Goal: Task Accomplishment & Management: Manage account settings

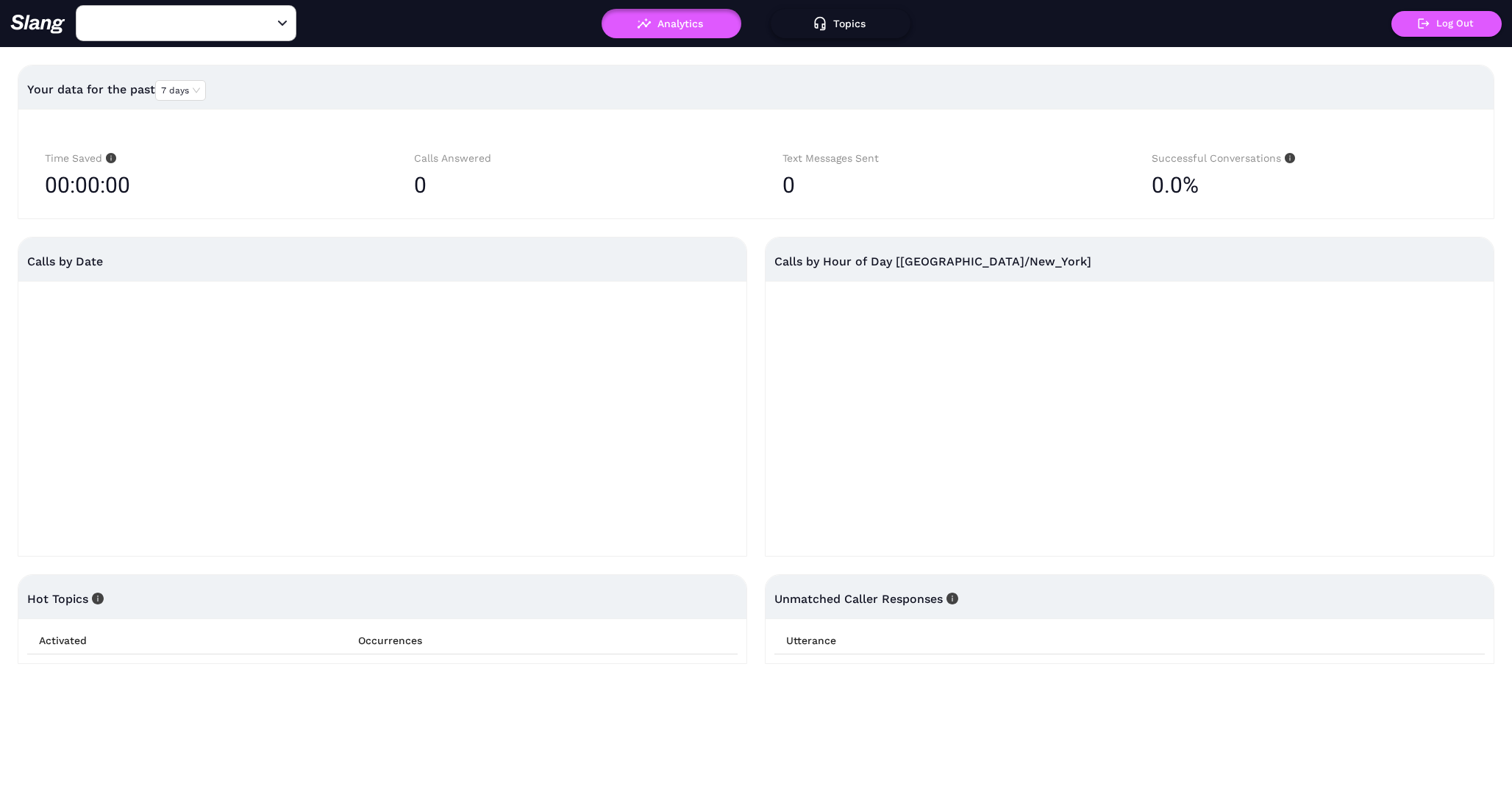
type input "Founders Grub & Pub"
click at [844, 19] on button "Topics" at bounding box center [841, 24] width 140 height 30
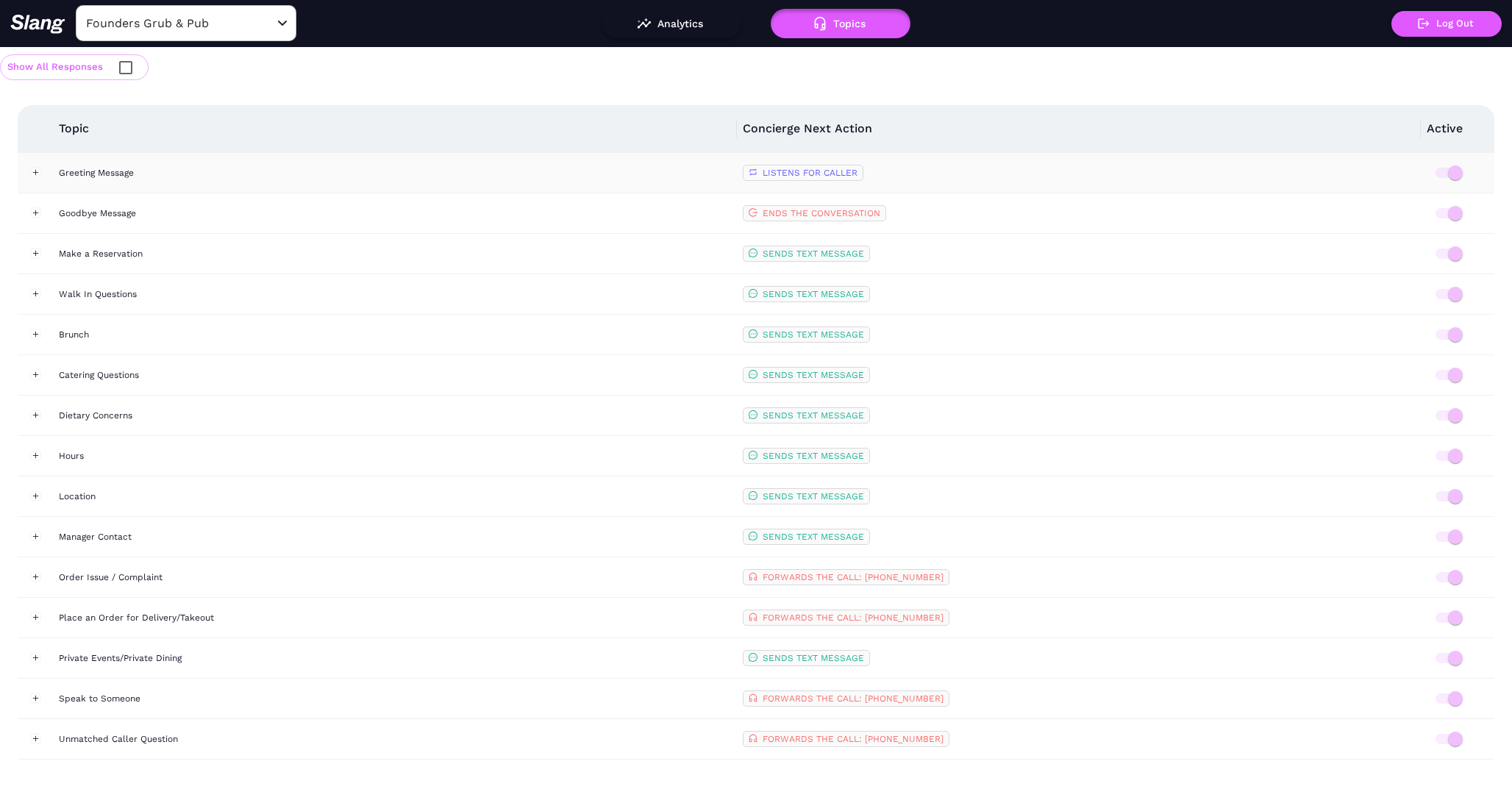
click at [78, 171] on div "Greeting Message" at bounding box center [394, 173] width 672 height 15
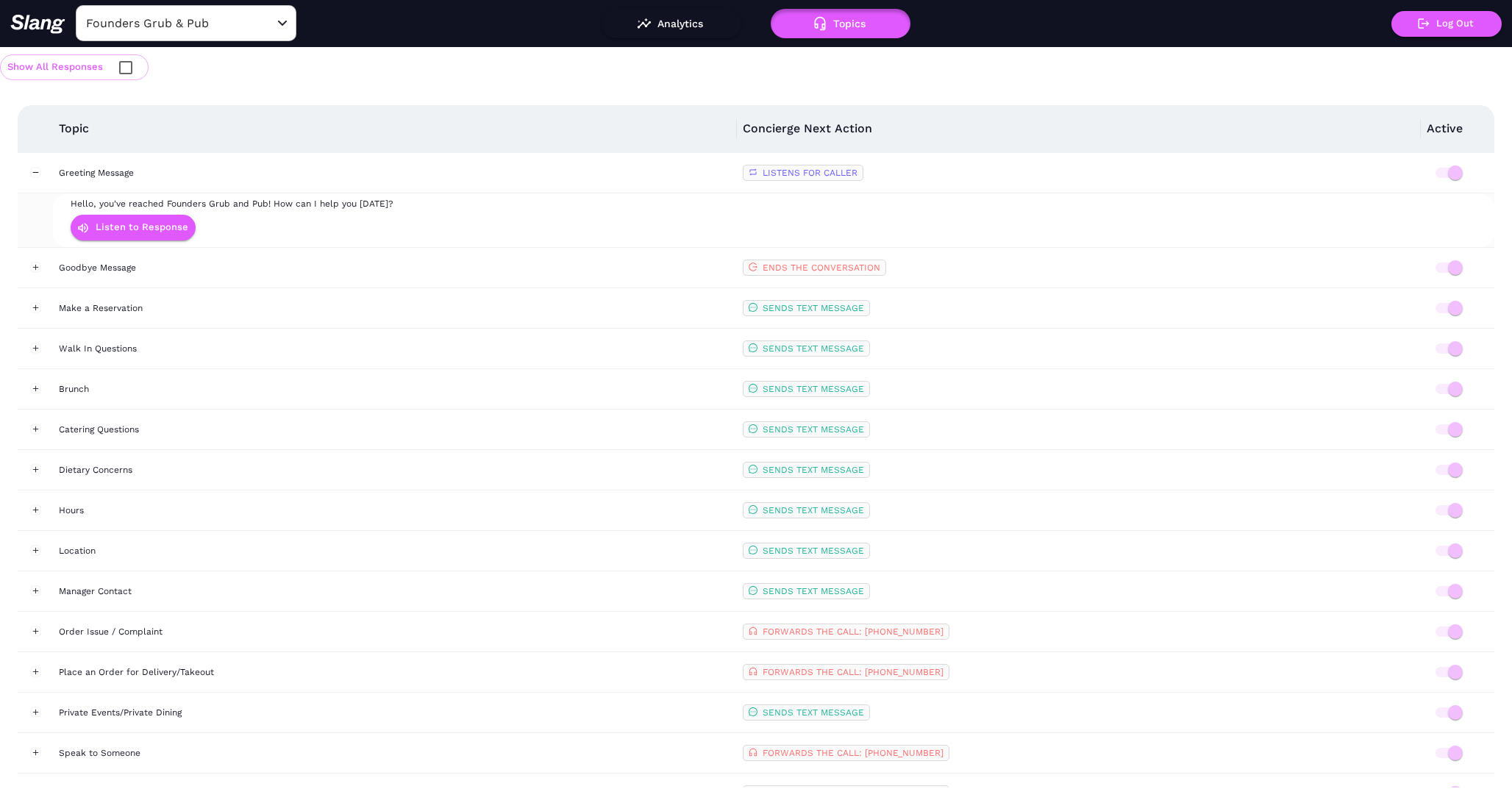
click at [146, 49] on div "Show All Responses" at bounding box center [756, 67] width 1512 height 40
click at [146, 19] on input "Founders Grub & Pub" at bounding box center [163, 23] width 162 height 23
click at [186, 94] on li "[PERSON_NAME] and Beachfront Water Parks" at bounding box center [186, 95] width 221 height 44
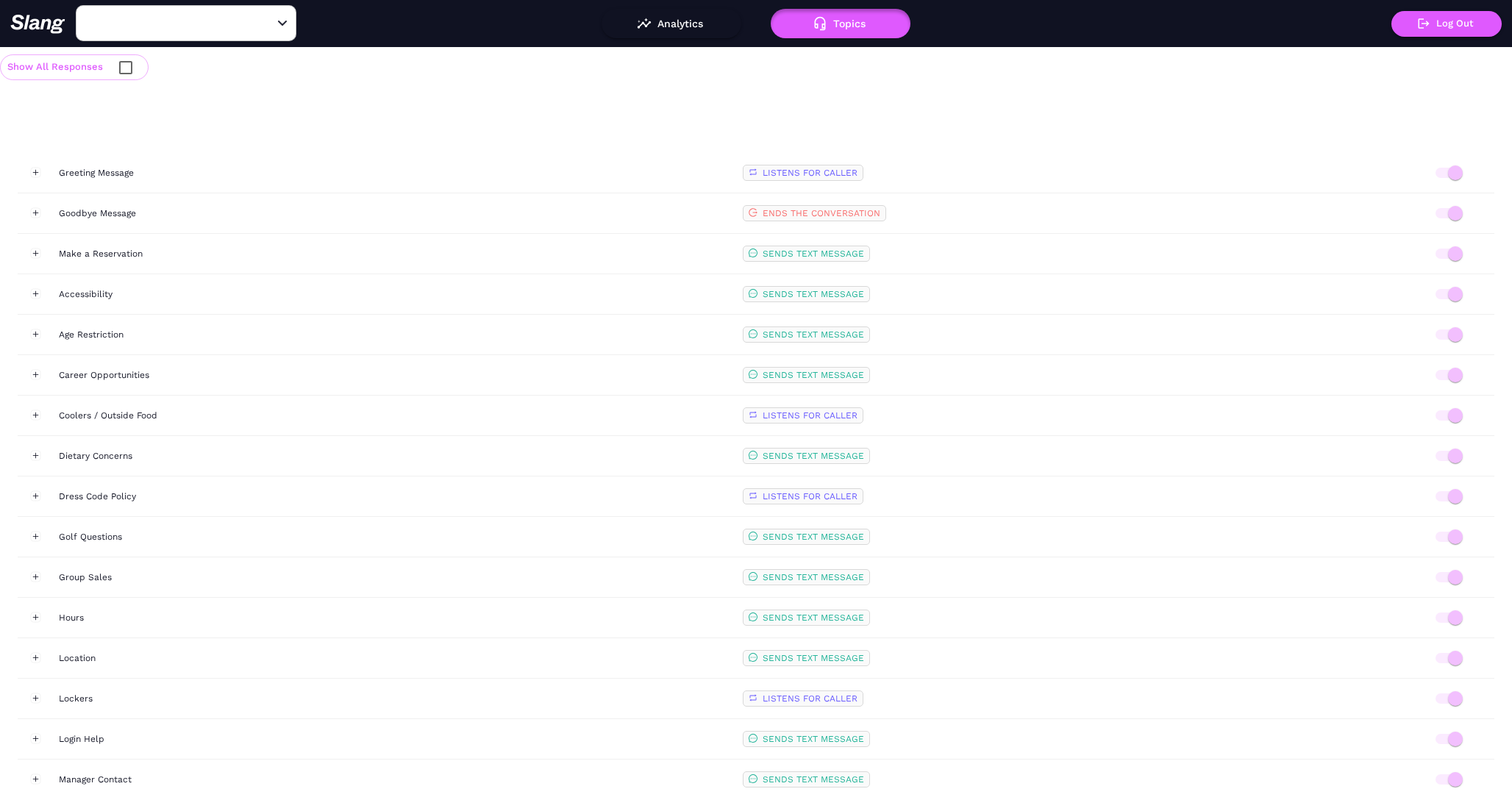
type input "[PERSON_NAME] and Beachfront Water Parks"
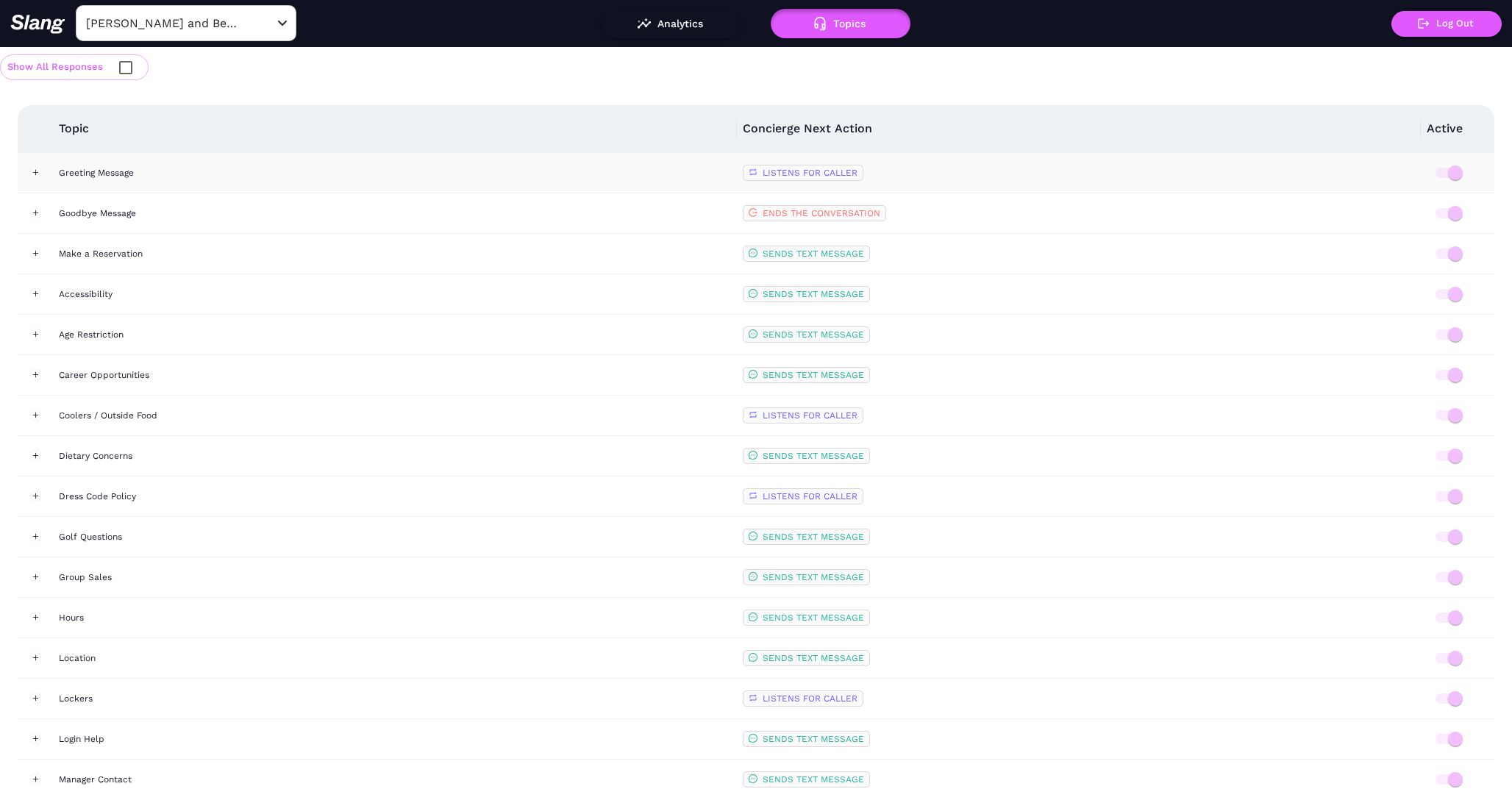
click at [91, 160] on td "Greeting Message" at bounding box center [395, 173] width 684 height 40
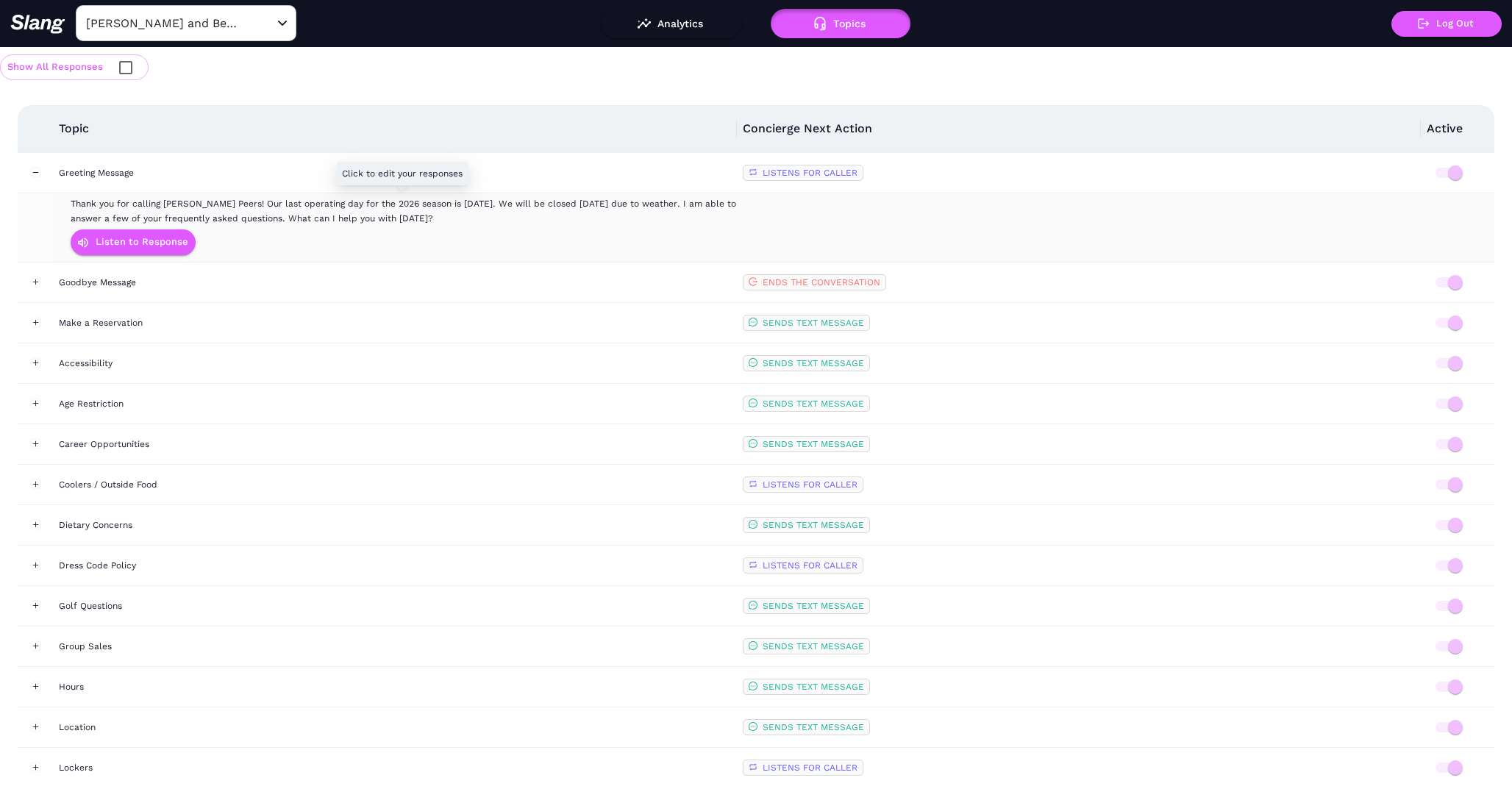
click at [157, 215] on span "Thank you for calling [PERSON_NAME] Peers! Our last operating day for the 2026 …" at bounding box center [403, 211] width 665 height 25
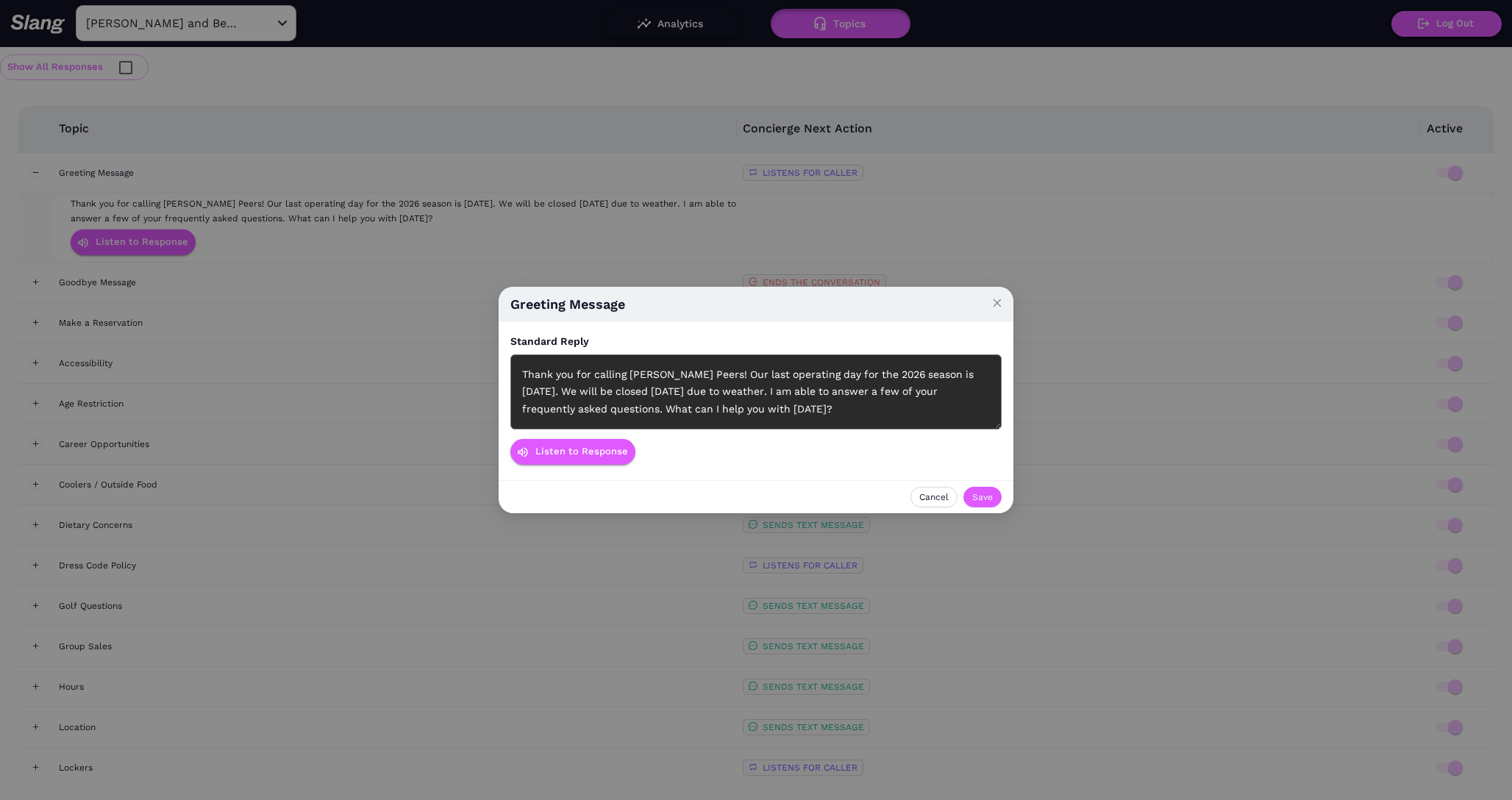
click at [669, 378] on div "Thank you for calling [PERSON_NAME] Peers! Our last operating day for the 2026 …" at bounding box center [755, 392] width 491 height 75
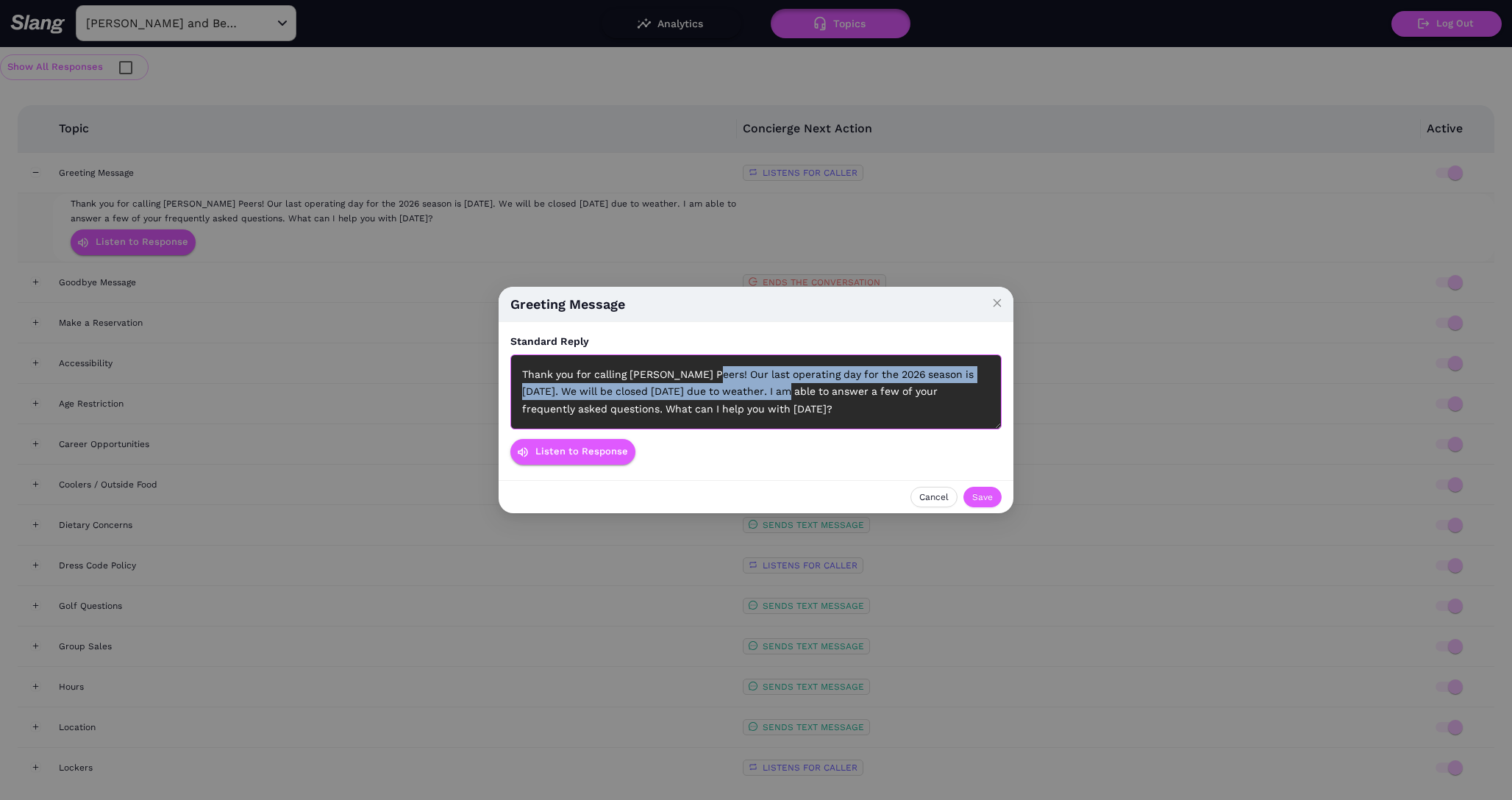
drag, startPoint x: 705, startPoint y: 373, endPoint x: 789, endPoint y: 388, distance: 85.3
click at [789, 388] on div "Thank you for calling [PERSON_NAME] Peers! Our last operating day for the 2026 …" at bounding box center [755, 392] width 491 height 75
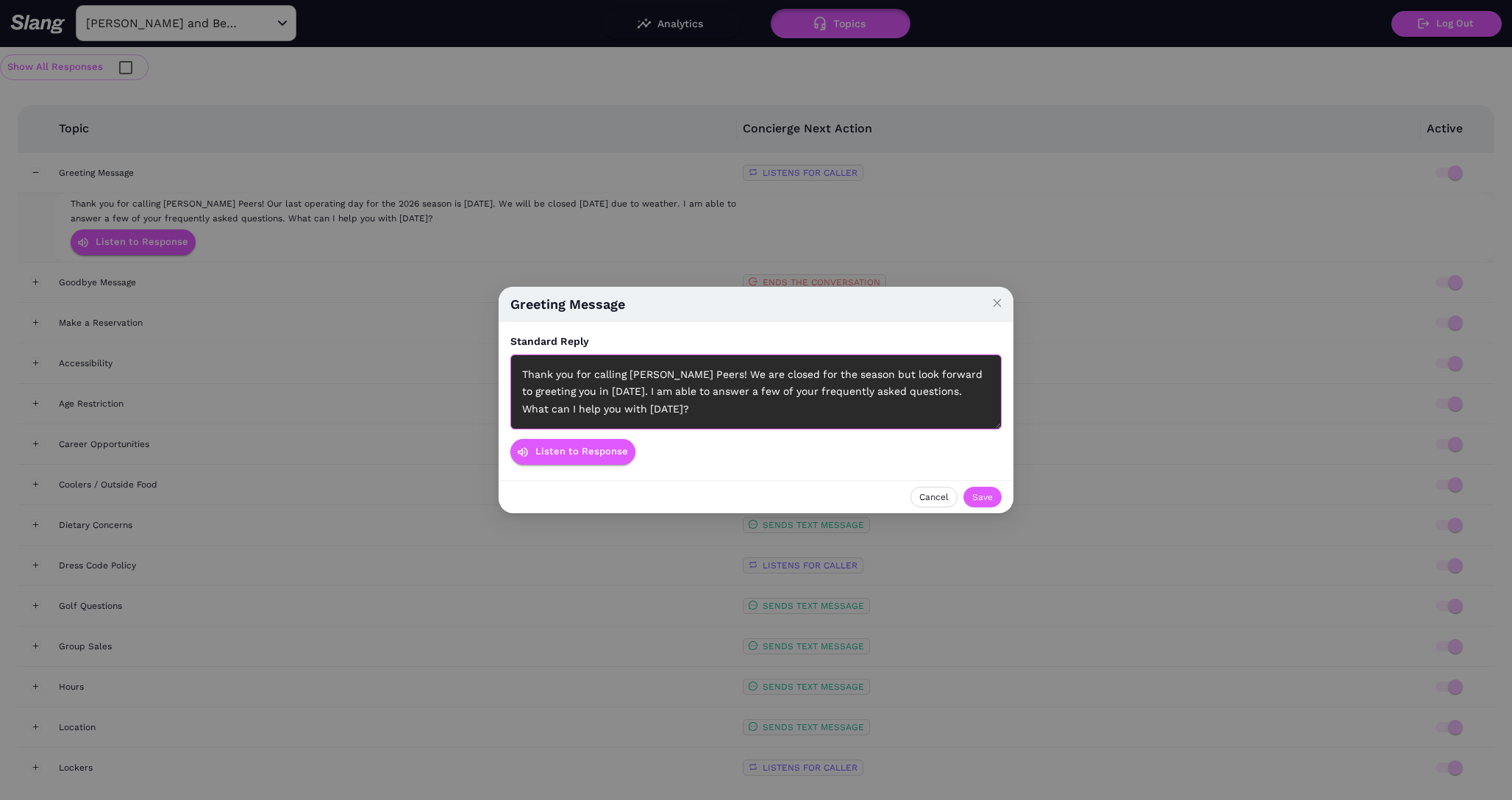
click at [630, 391] on div "Thank you for calling [PERSON_NAME] Peers! We are closed for the season but loo…" at bounding box center [755, 392] width 491 height 75
click at [553, 444] on button "Listen to Response" at bounding box center [572, 452] width 125 height 26
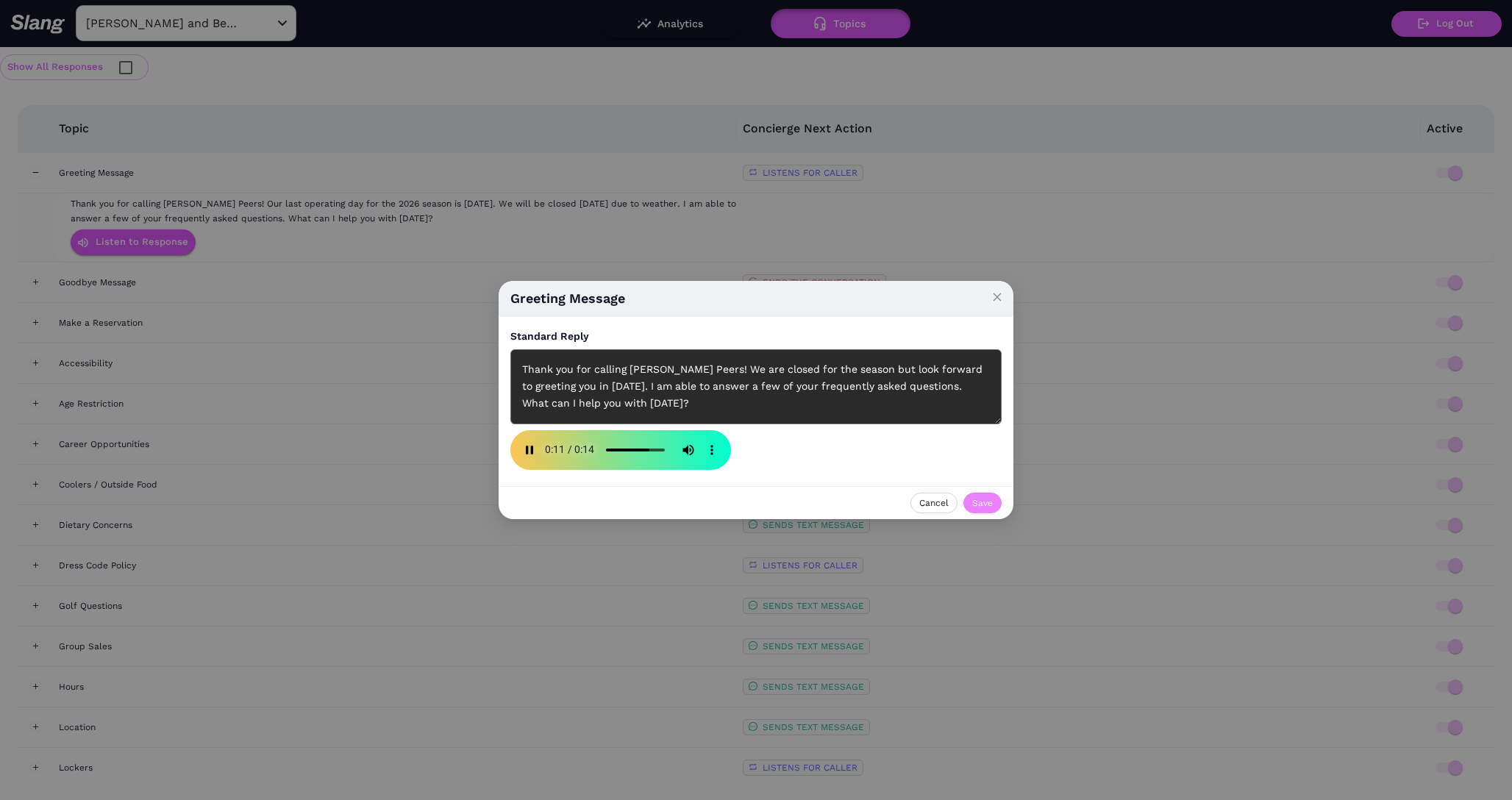
click at [977, 506] on span "Save" at bounding box center [983, 503] width 21 height 15
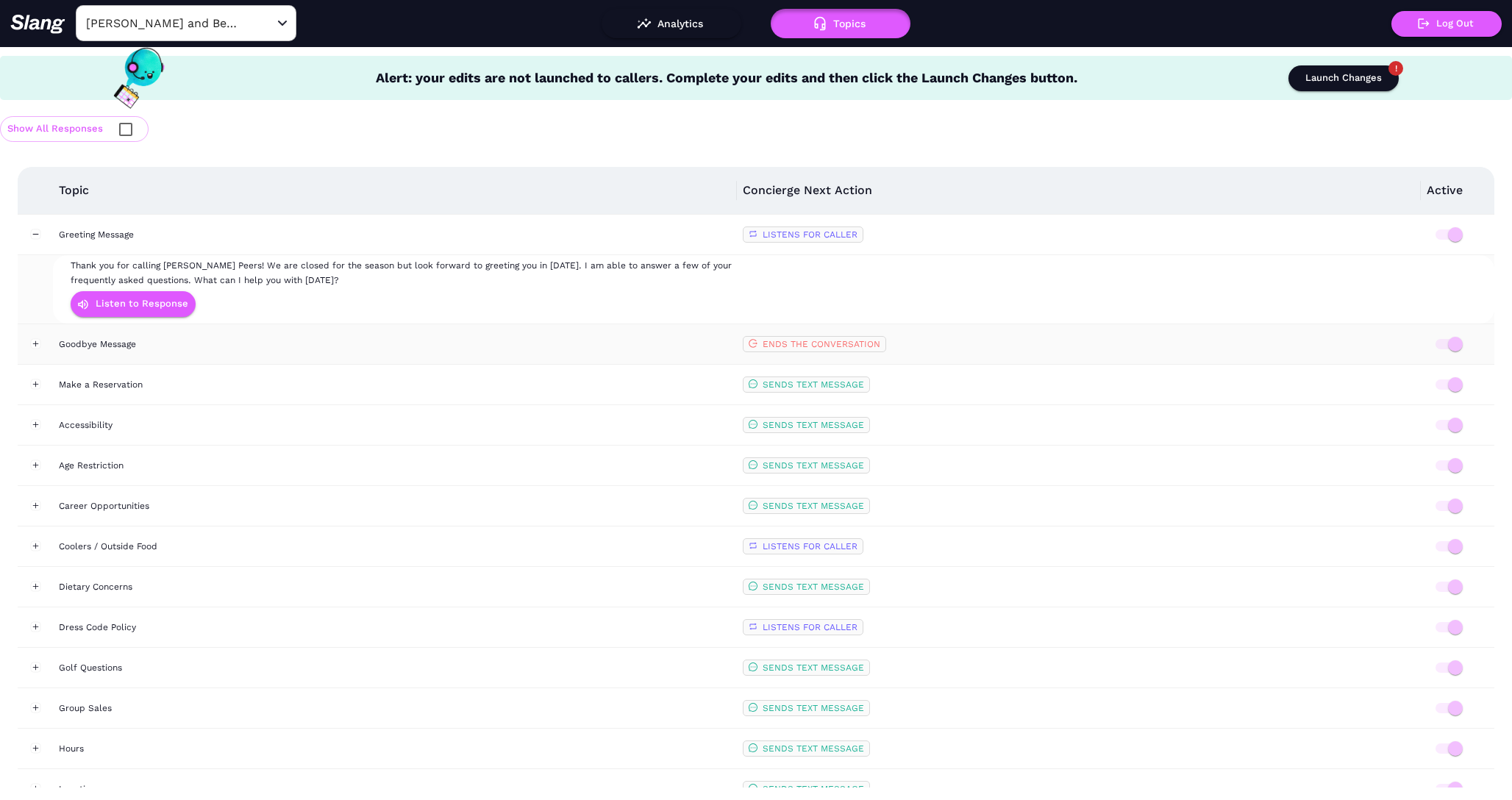
click at [86, 340] on div "Goodbye Message" at bounding box center [394, 344] width 672 height 15
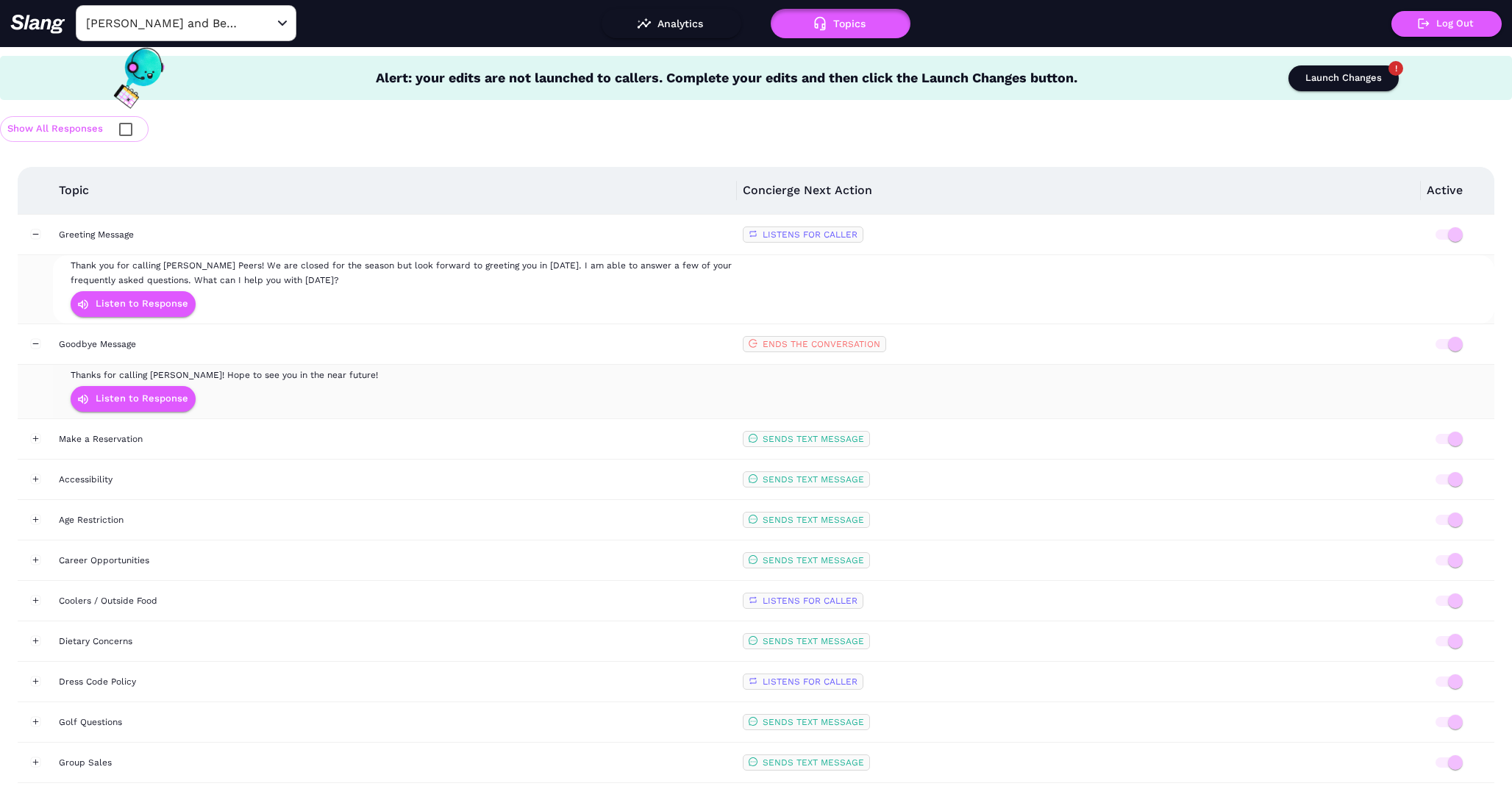
click at [269, 394] on div "Listen to Response" at bounding box center [405, 399] width 671 height 33
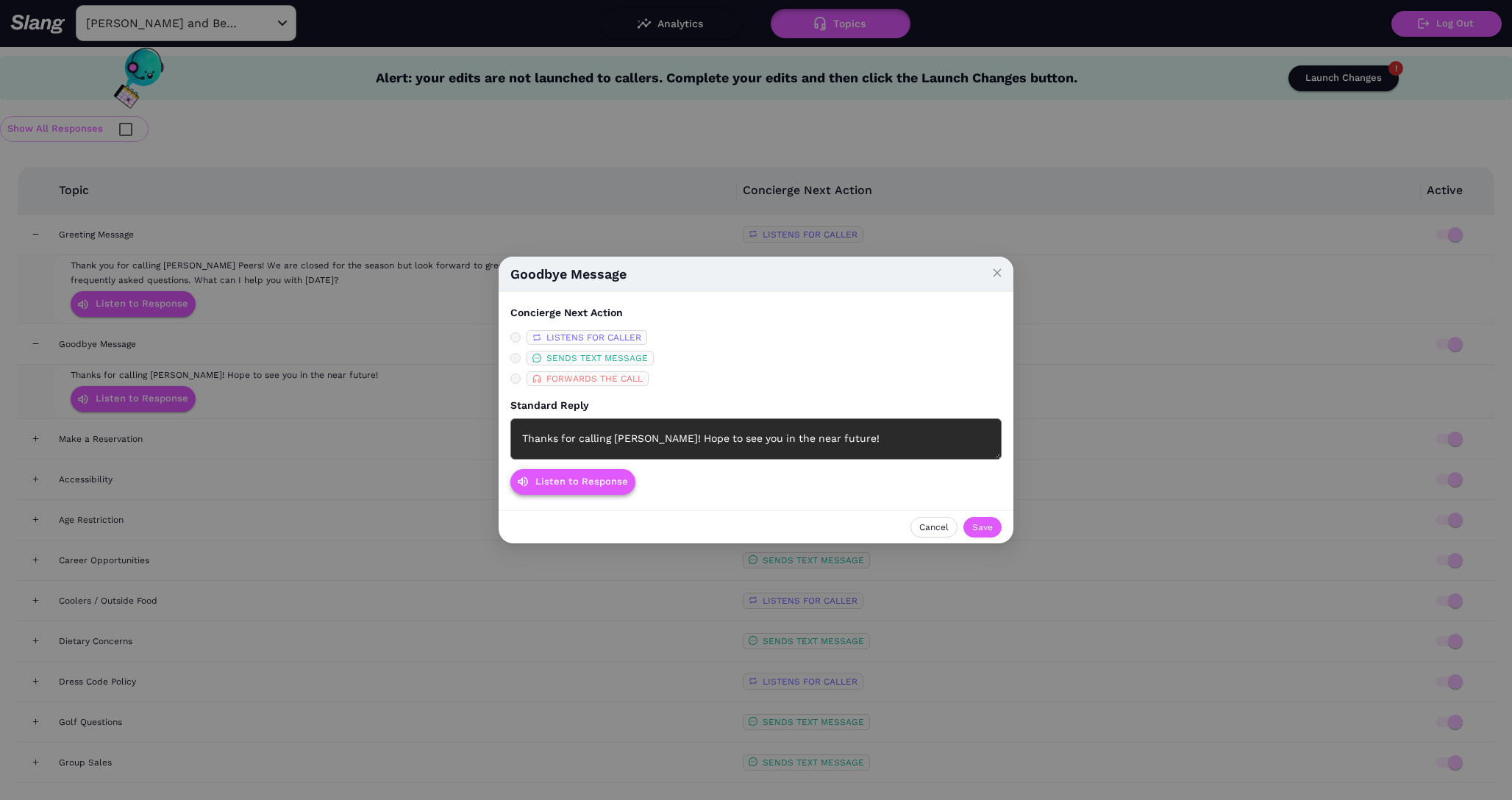
click at [546, 490] on button "Listen to Response" at bounding box center [572, 482] width 125 height 26
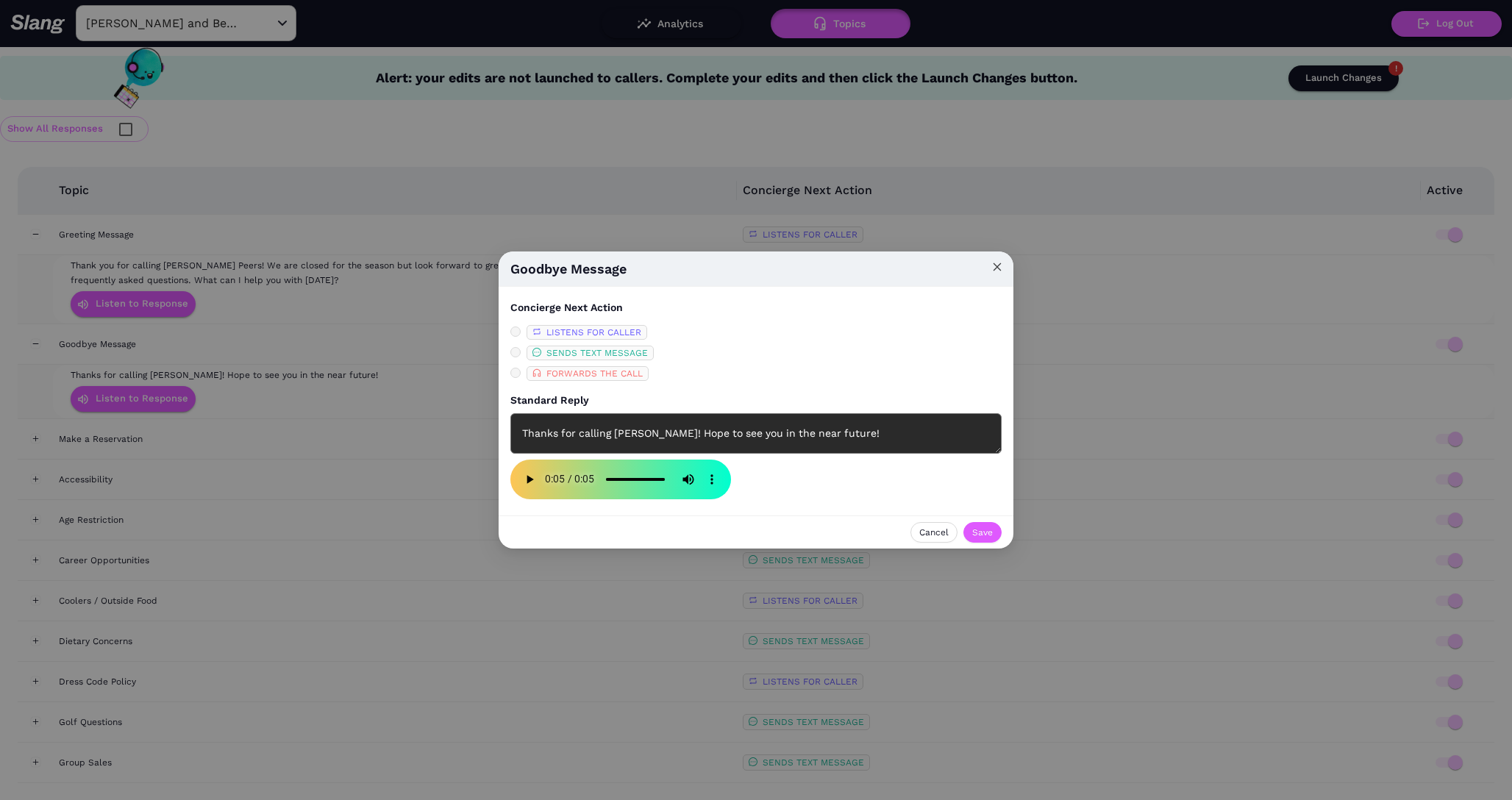
click at [998, 270] on icon "close" at bounding box center [997, 267] width 10 height 10
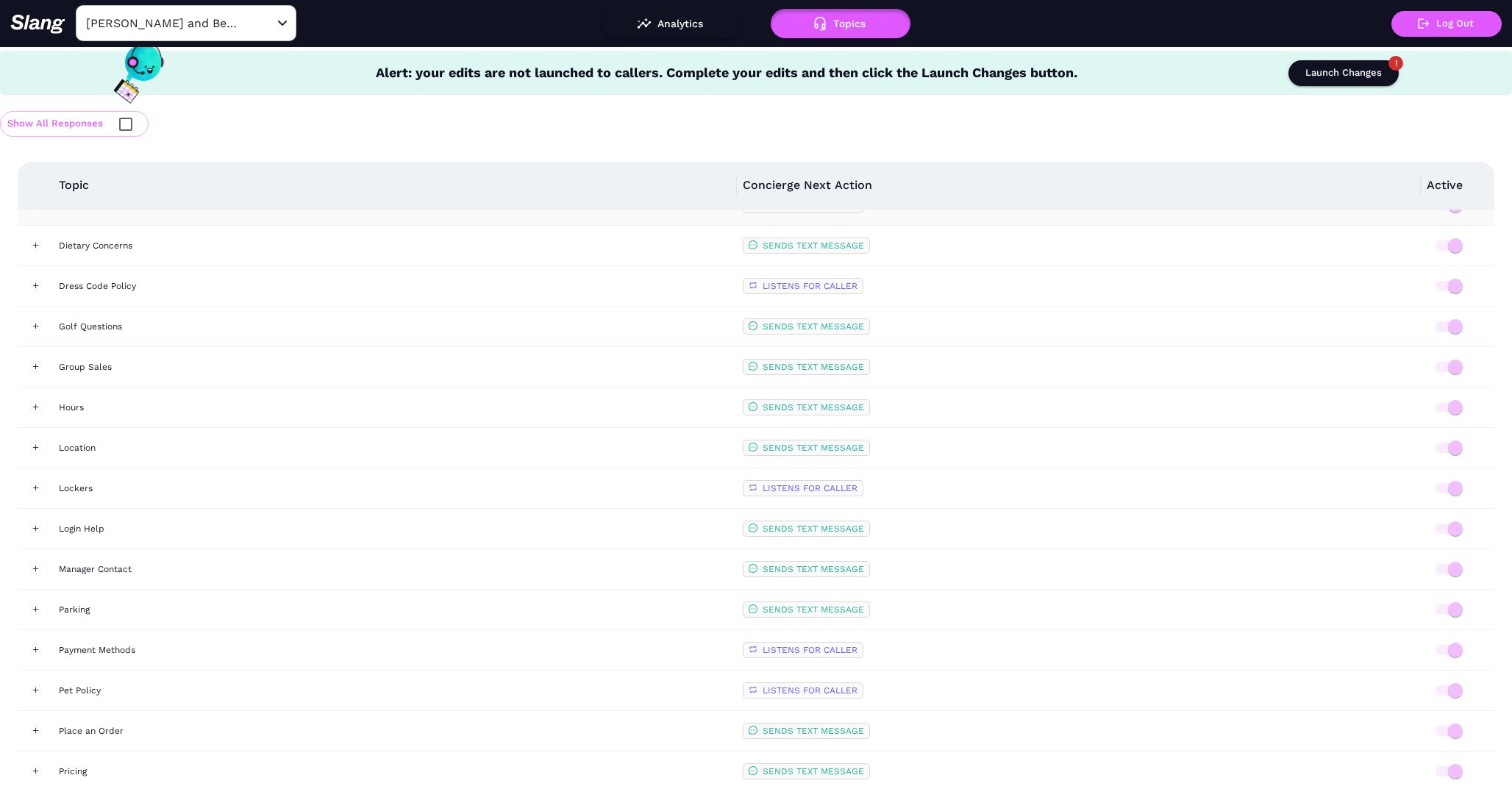
scroll to position [643, 0]
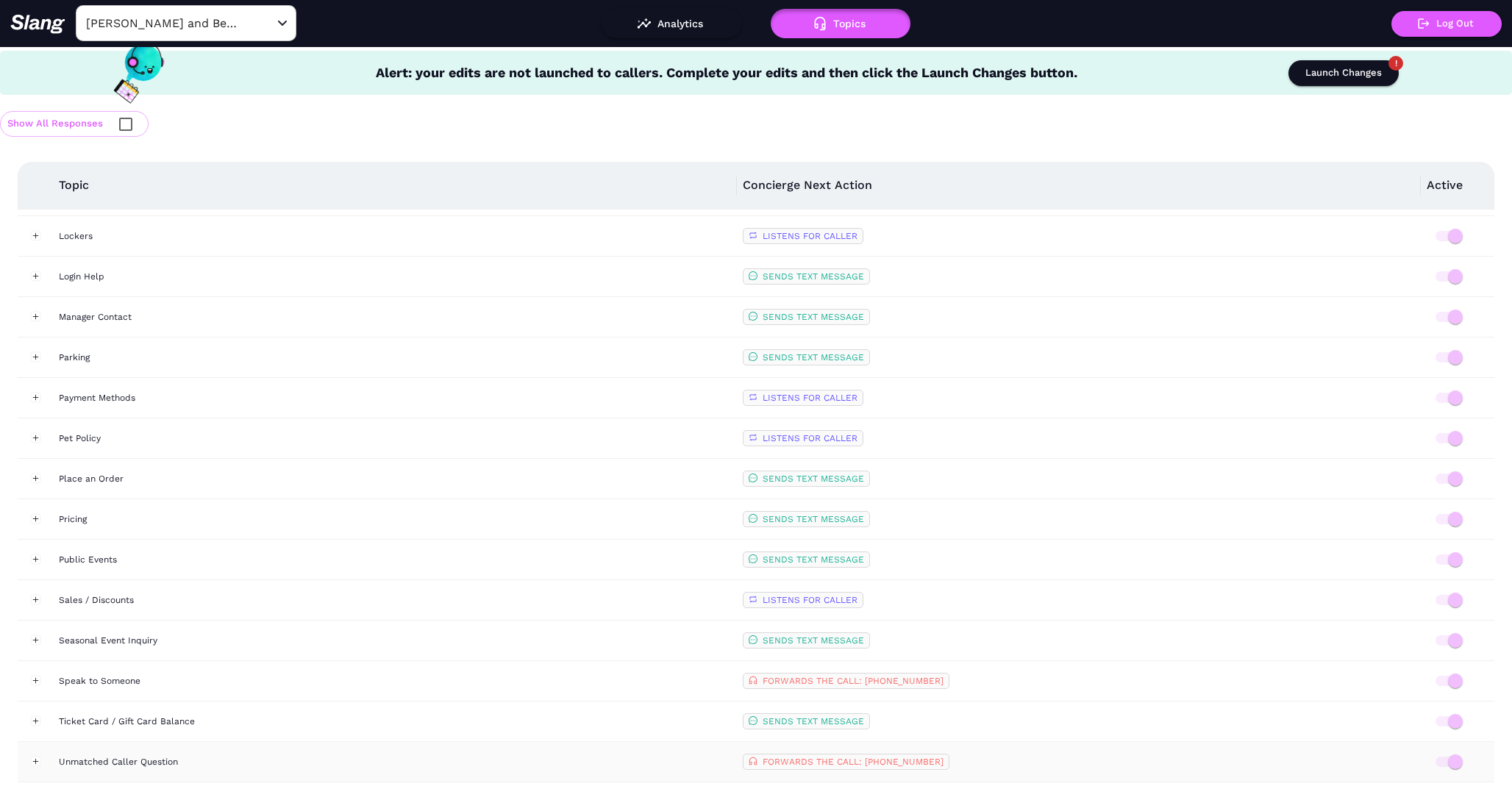
click at [145, 762] on div "Unmatched Caller Question" at bounding box center [394, 762] width 672 height 15
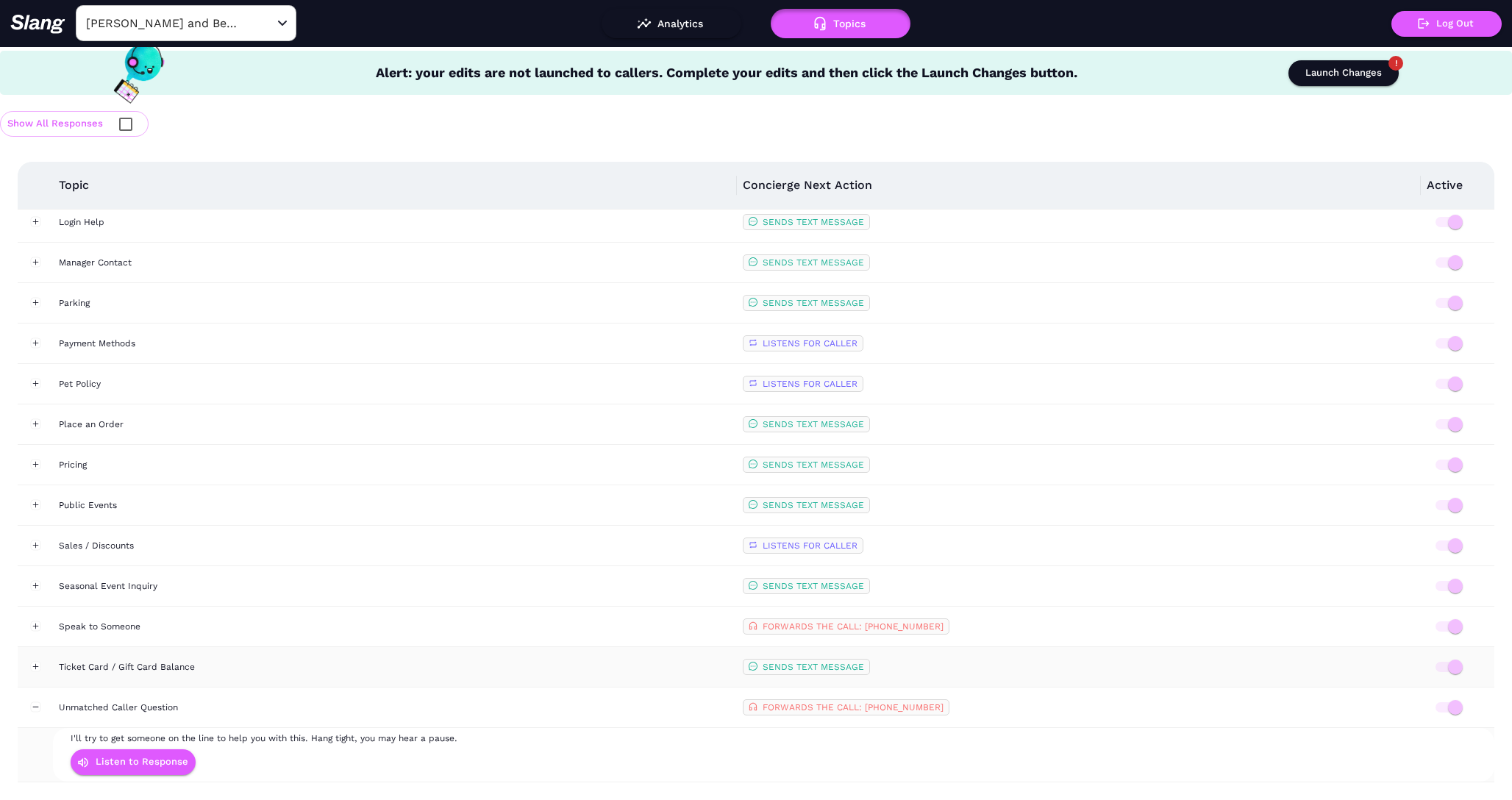
click at [117, 671] on div "Ticket Card / Gift Card Balance" at bounding box center [394, 667] width 672 height 15
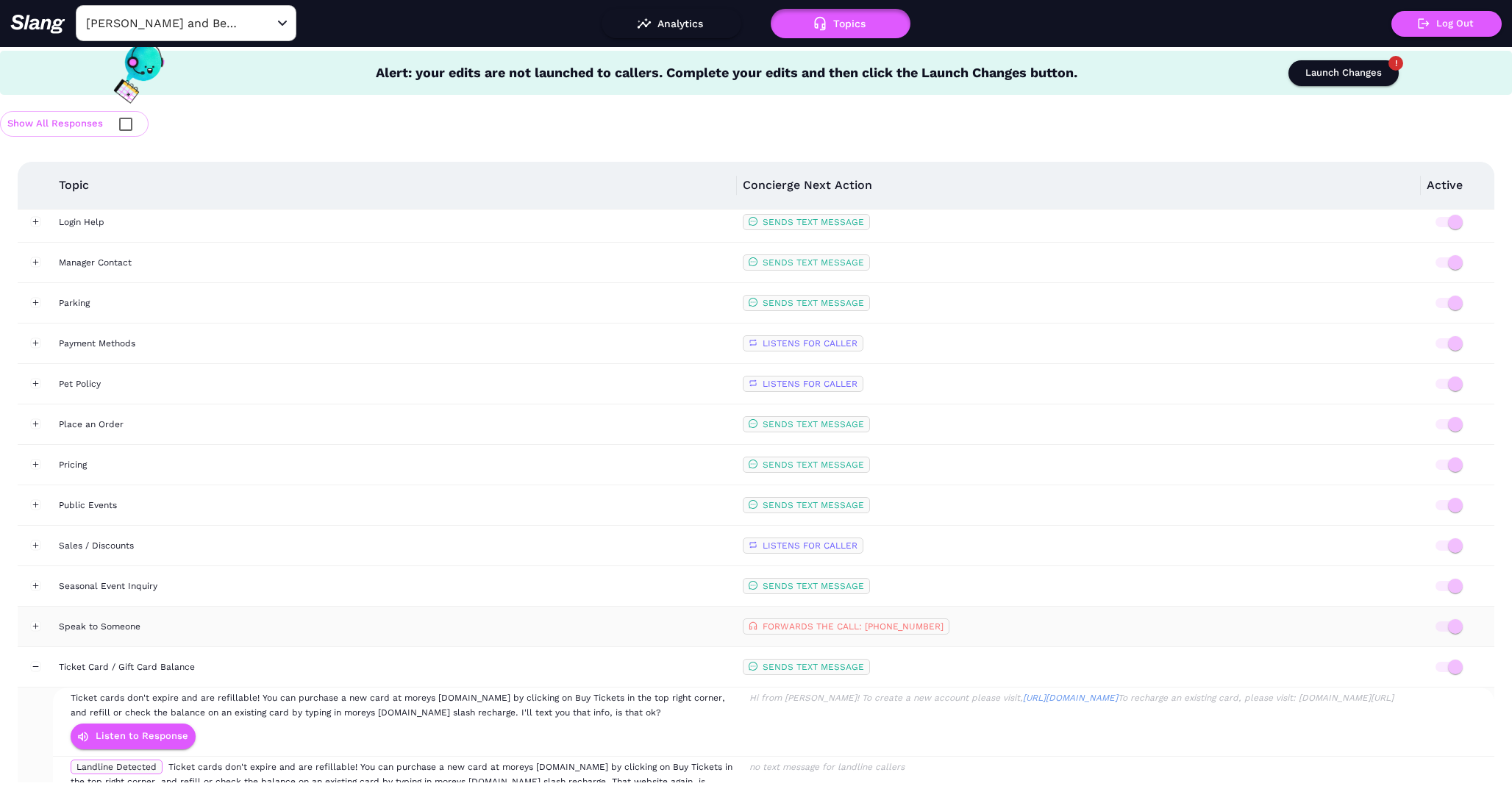
click at [96, 623] on div "Speak to Someone" at bounding box center [394, 626] width 672 height 15
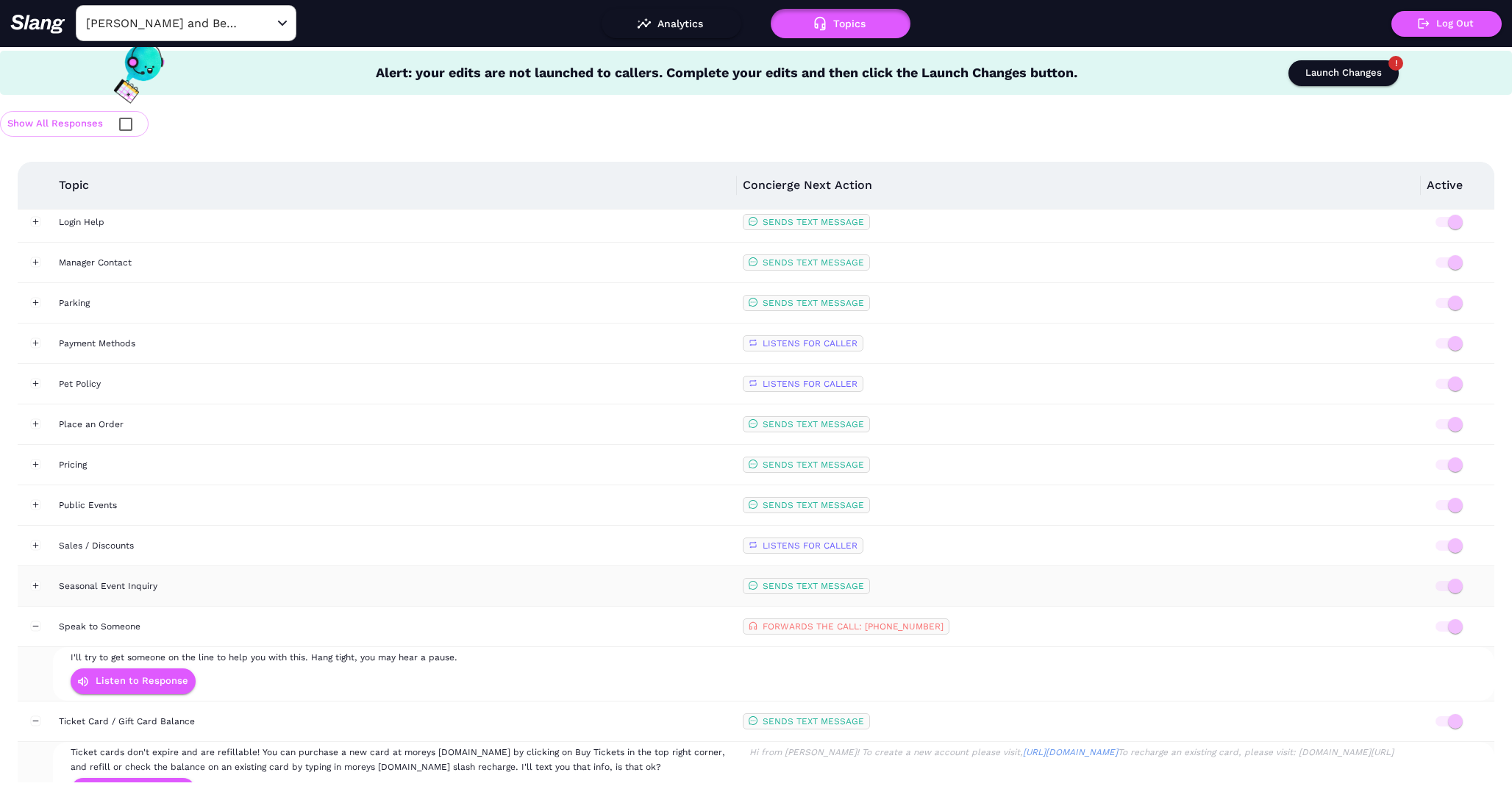
click at [96, 586] on div "Seasonal Event Inquiry" at bounding box center [394, 586] width 672 height 15
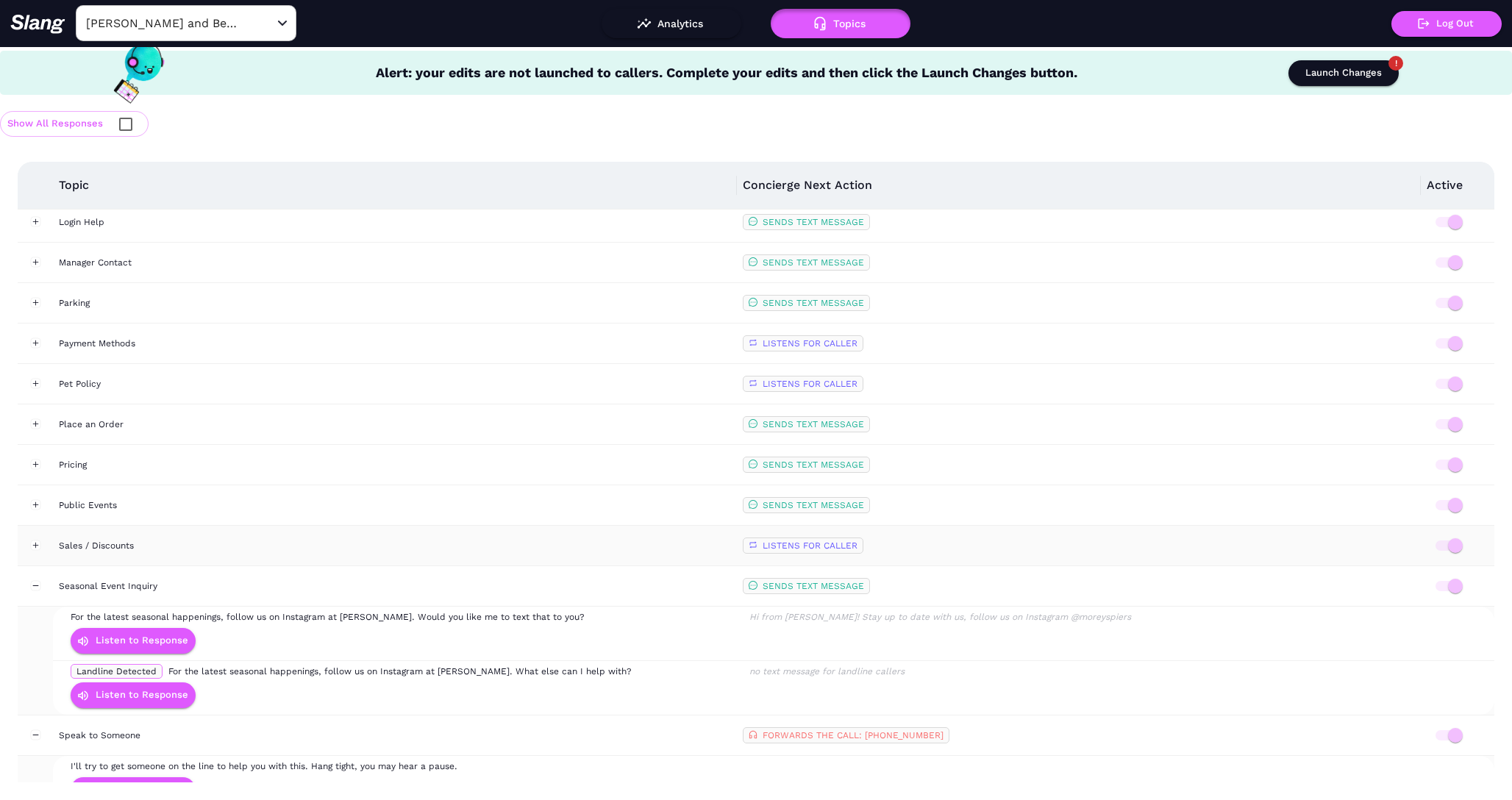
click at [93, 538] on div "Sales / Discounts" at bounding box center [394, 545] width 672 height 15
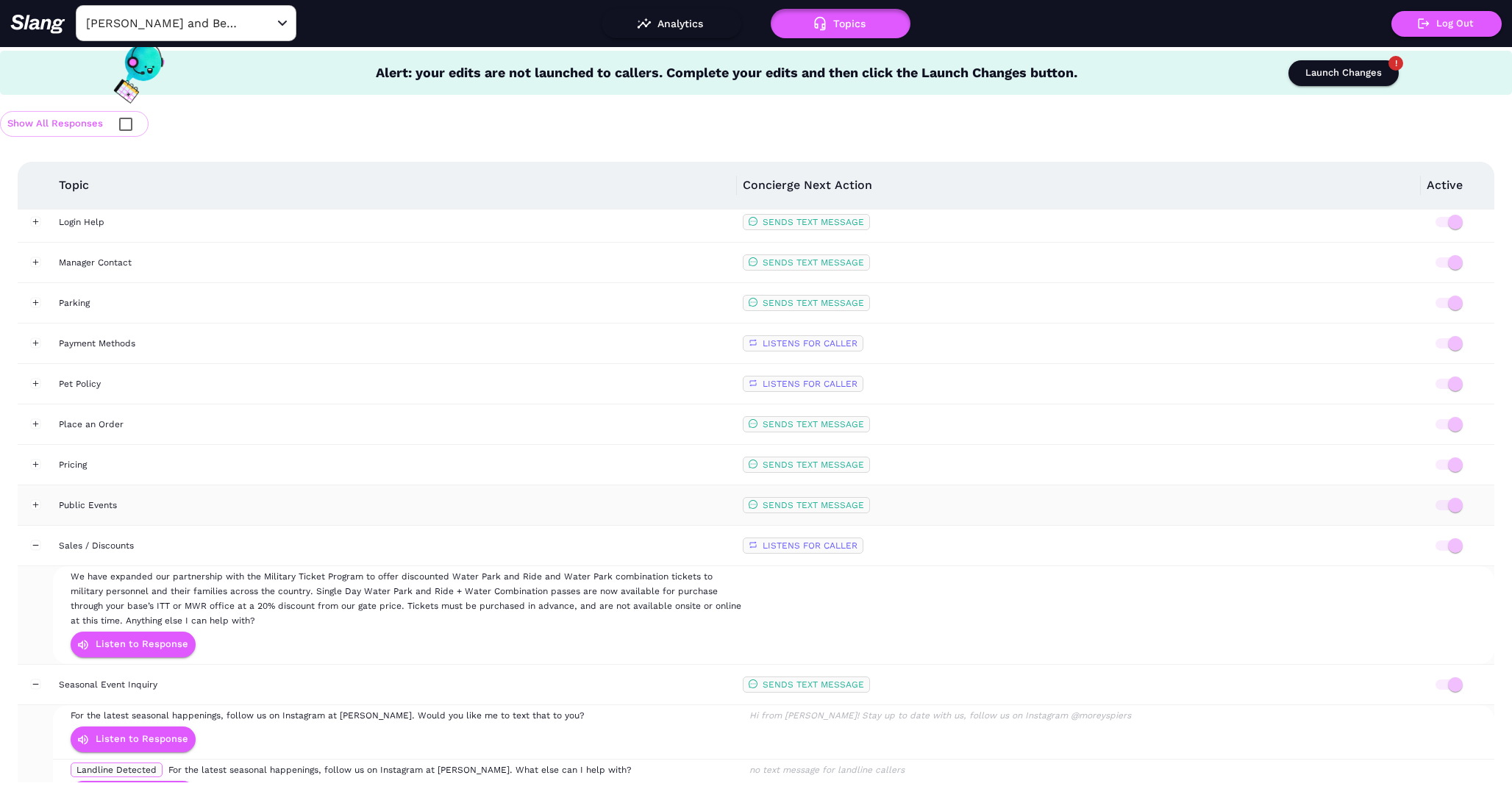
click at [92, 507] on div "Public Events" at bounding box center [394, 505] width 672 height 15
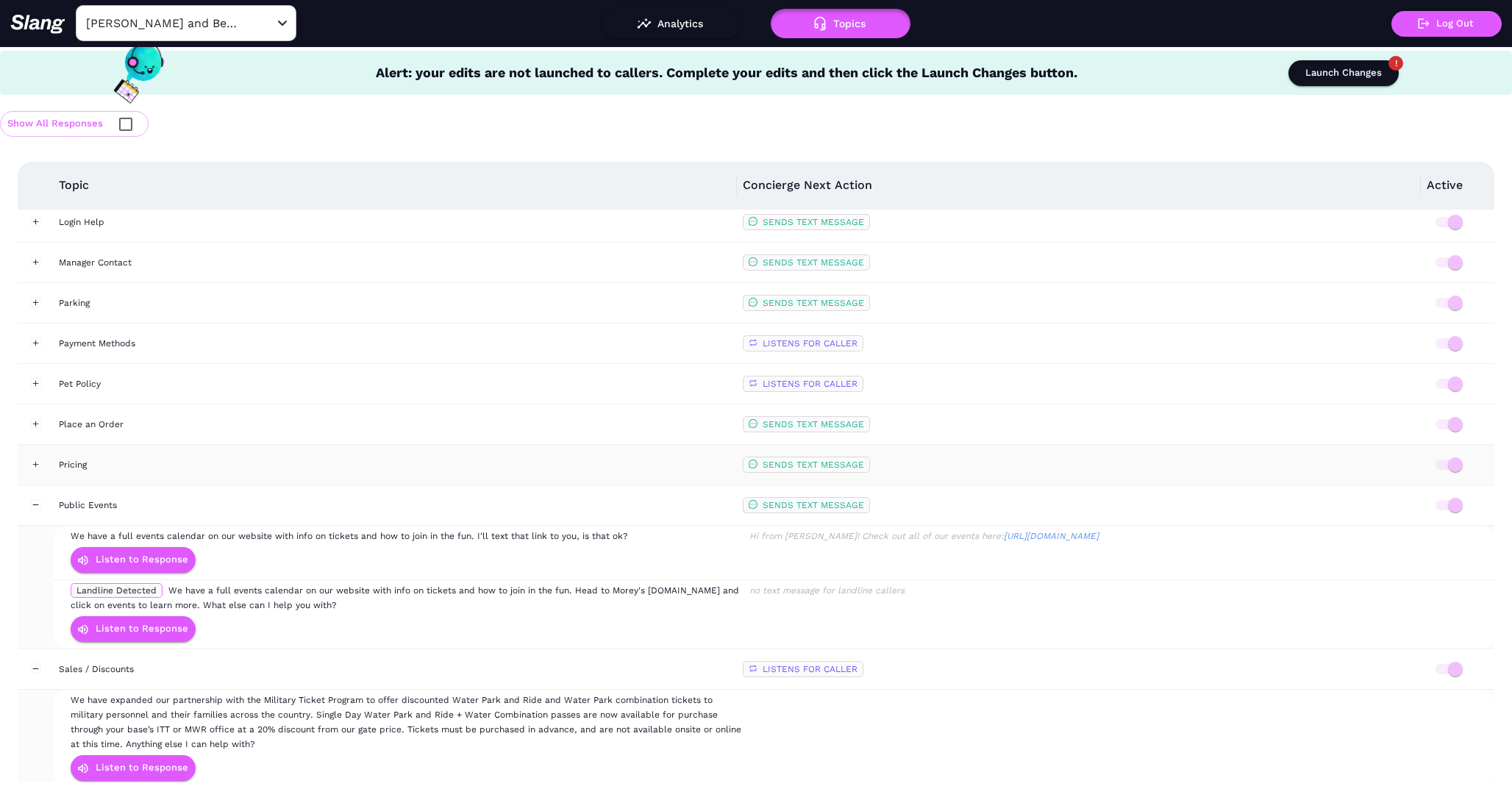
click at [85, 469] on div "Pricing" at bounding box center [394, 464] width 672 height 15
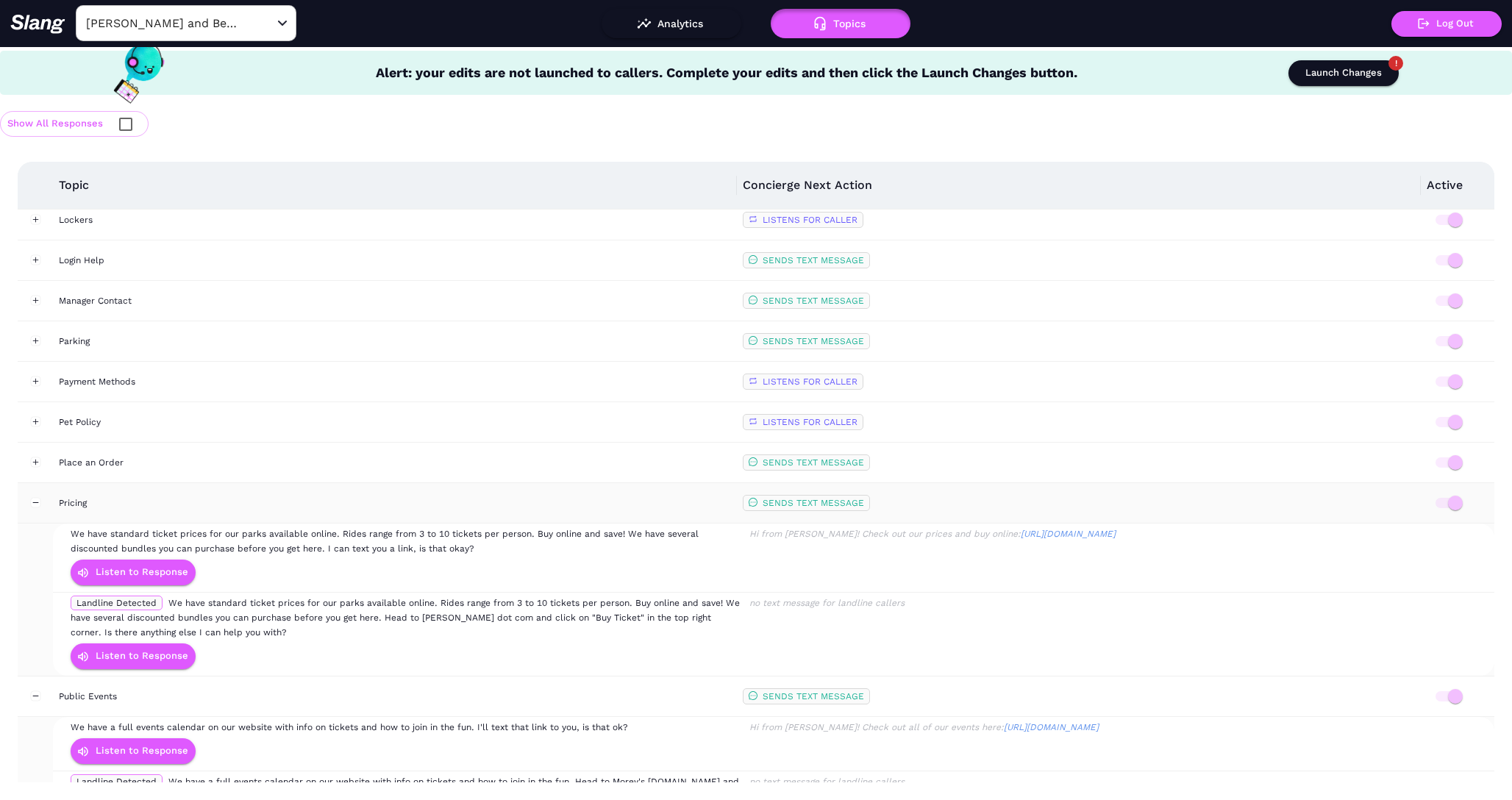
scroll to position [663, 0]
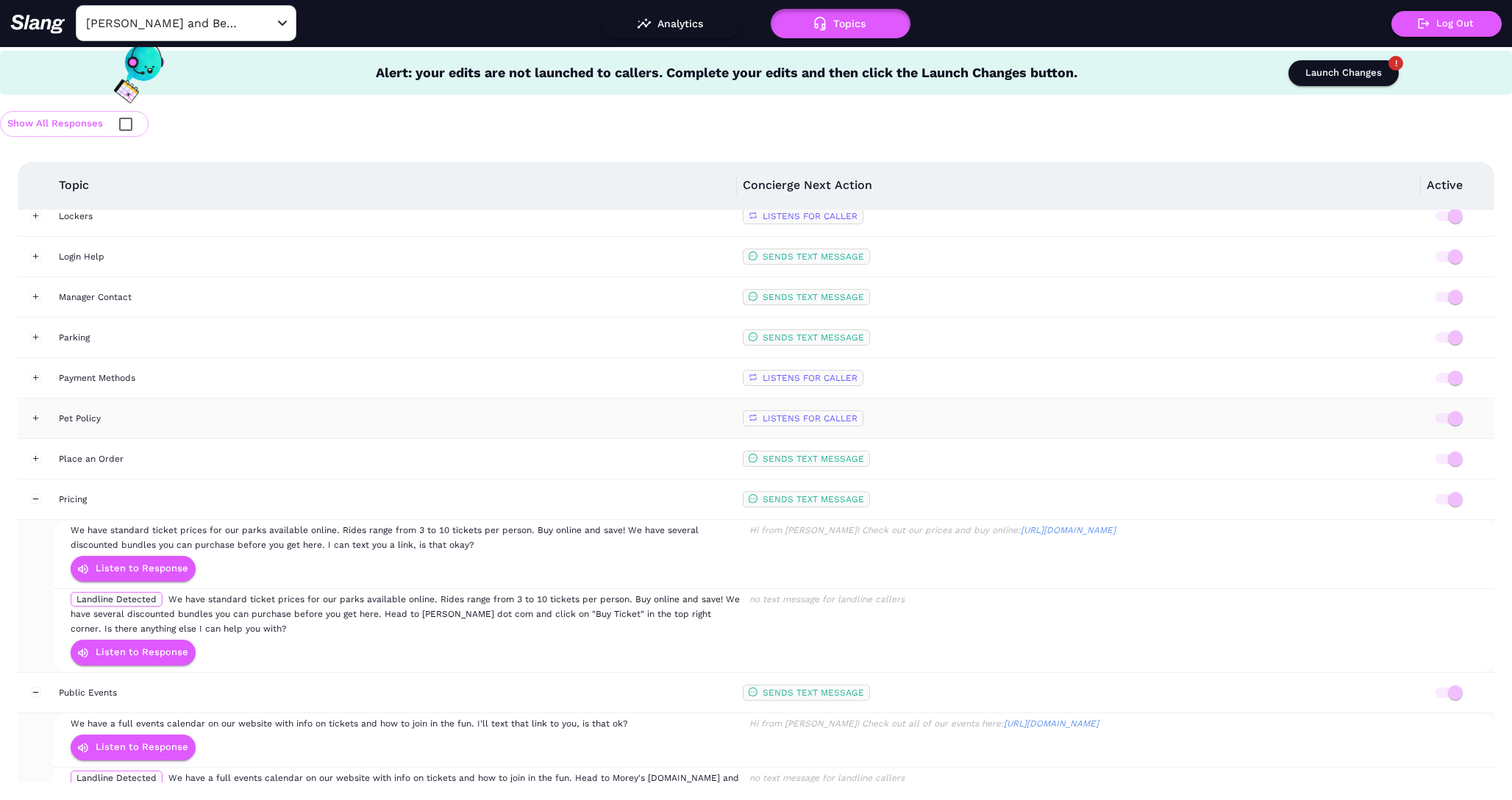
click at [68, 415] on div "Pet Policy" at bounding box center [394, 418] width 672 height 15
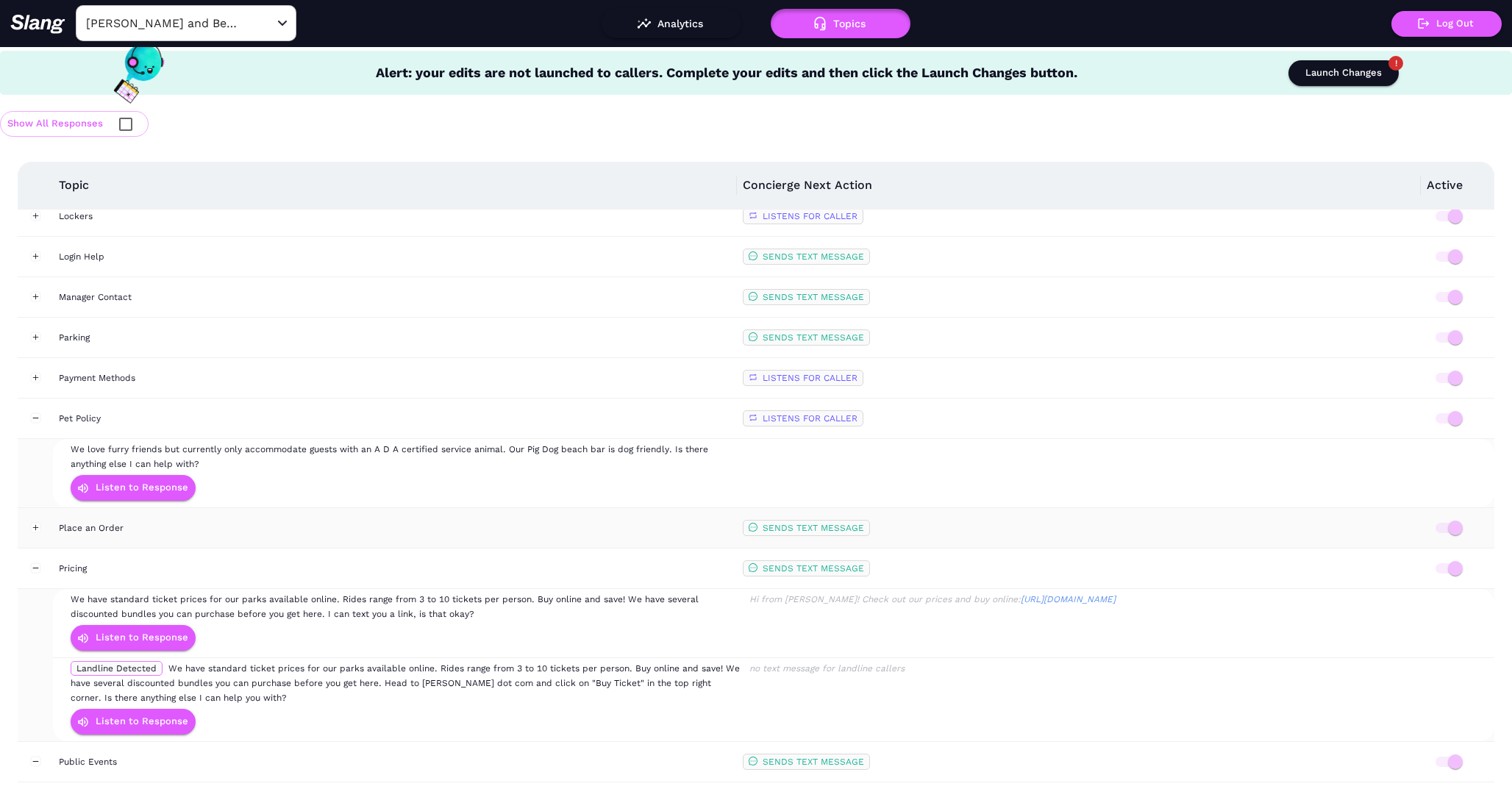
click at [93, 537] on td "Place an Order" at bounding box center [395, 529] width 684 height 40
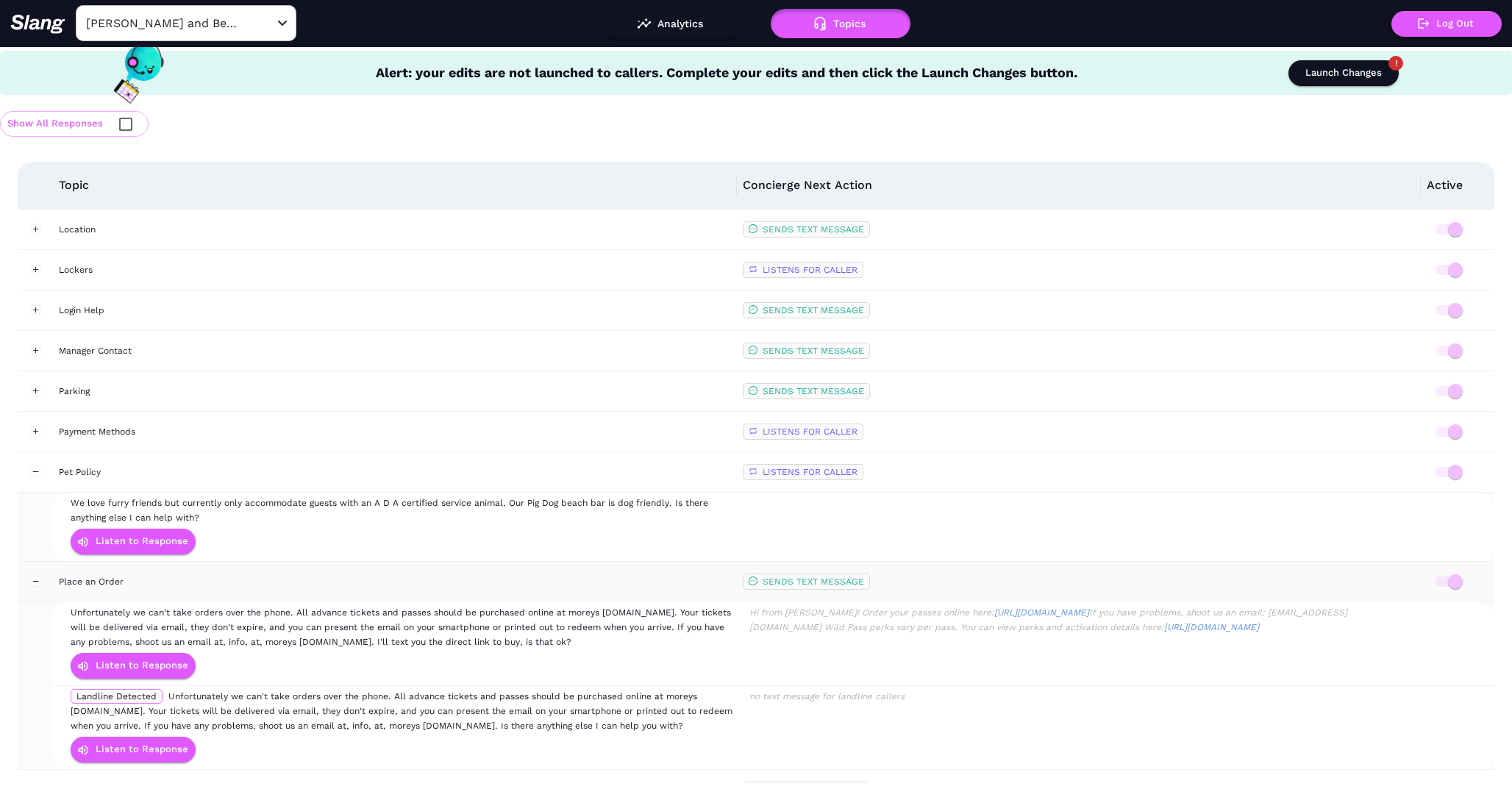
scroll to position [579, 0]
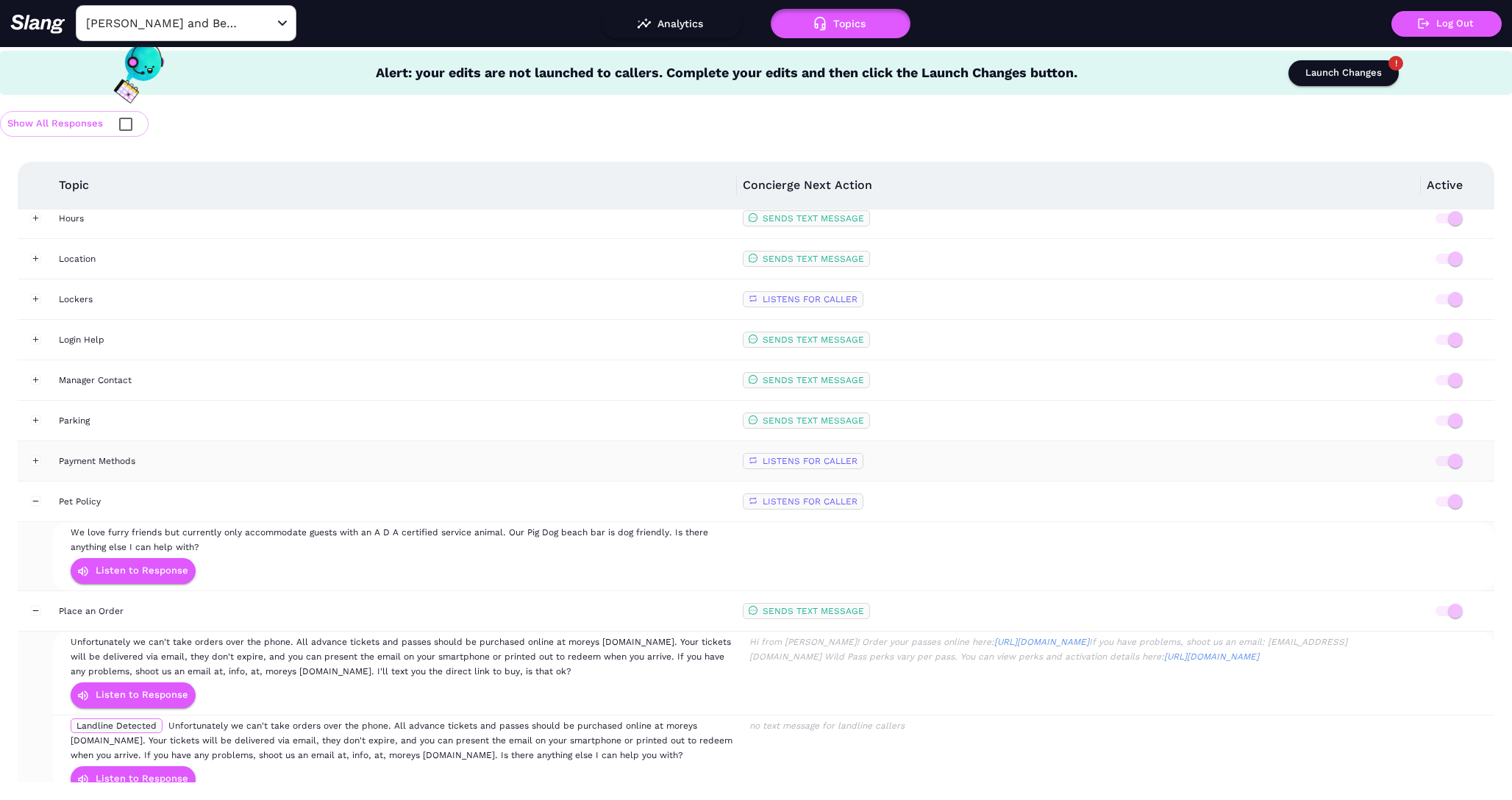
click at [97, 454] on div "Payment Methods" at bounding box center [394, 461] width 672 height 15
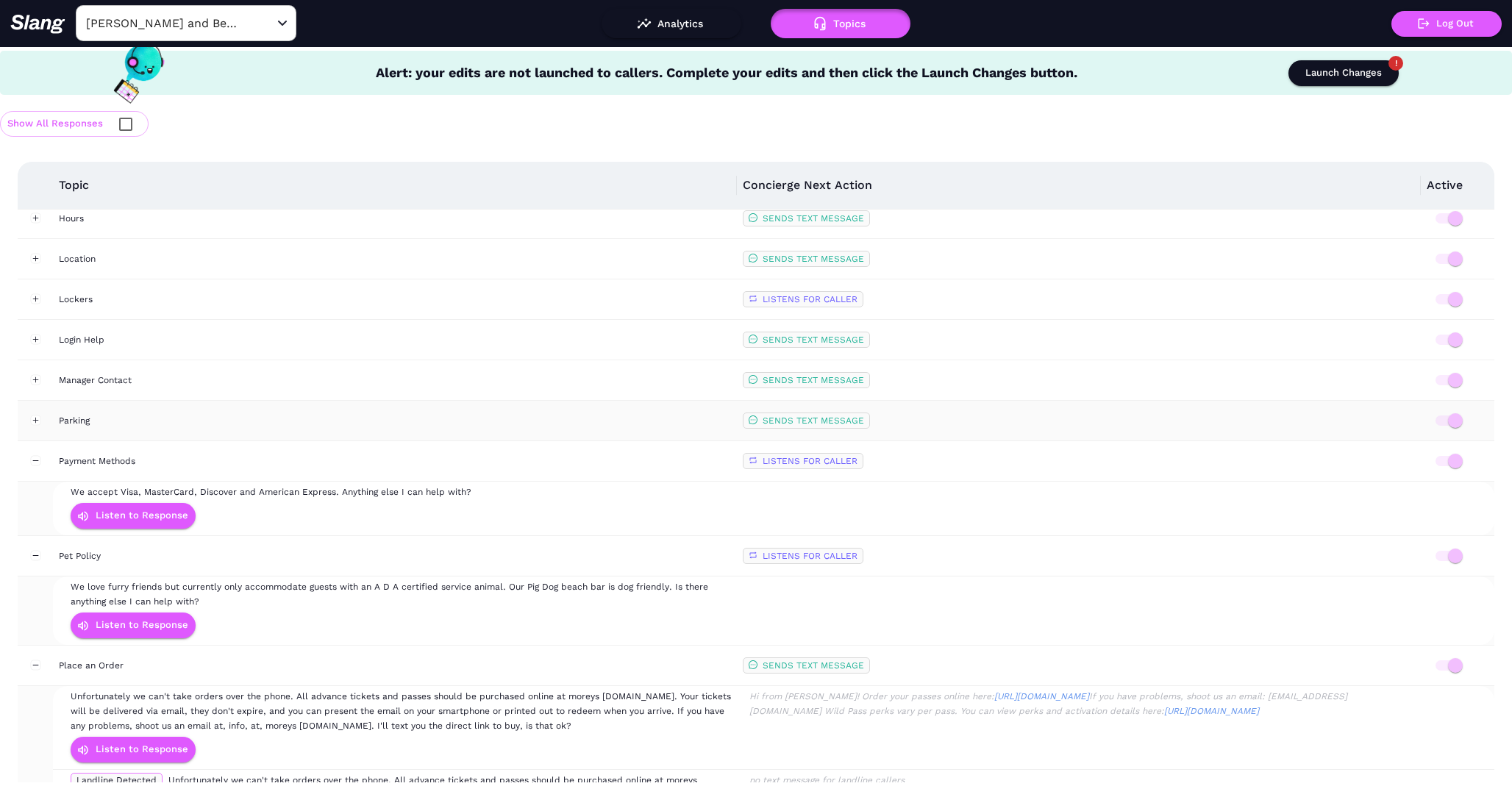
click at [82, 401] on td "Parking" at bounding box center [395, 421] width 684 height 40
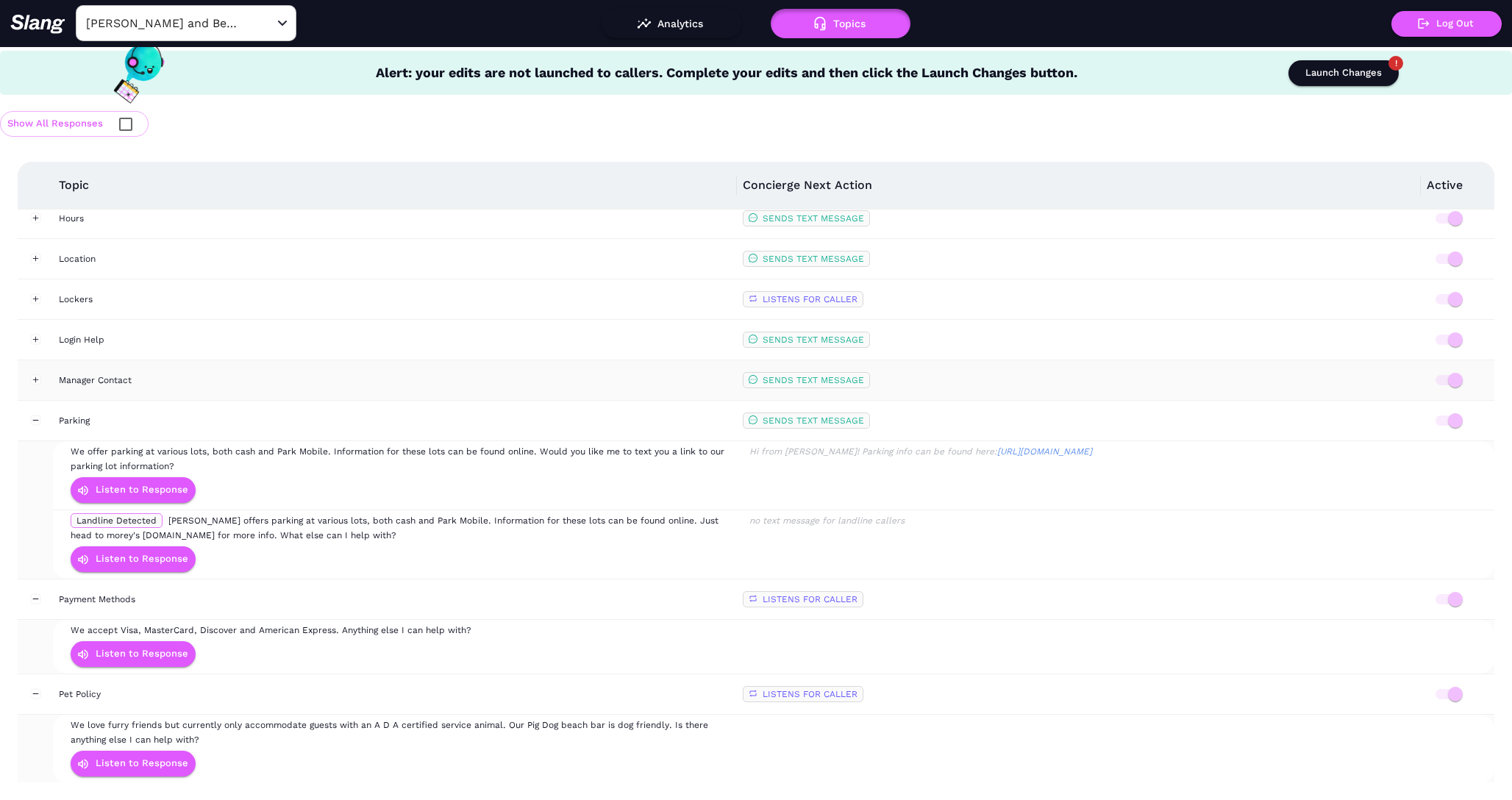
click at [91, 373] on div "Manager Contact" at bounding box center [394, 379] width 672 height 15
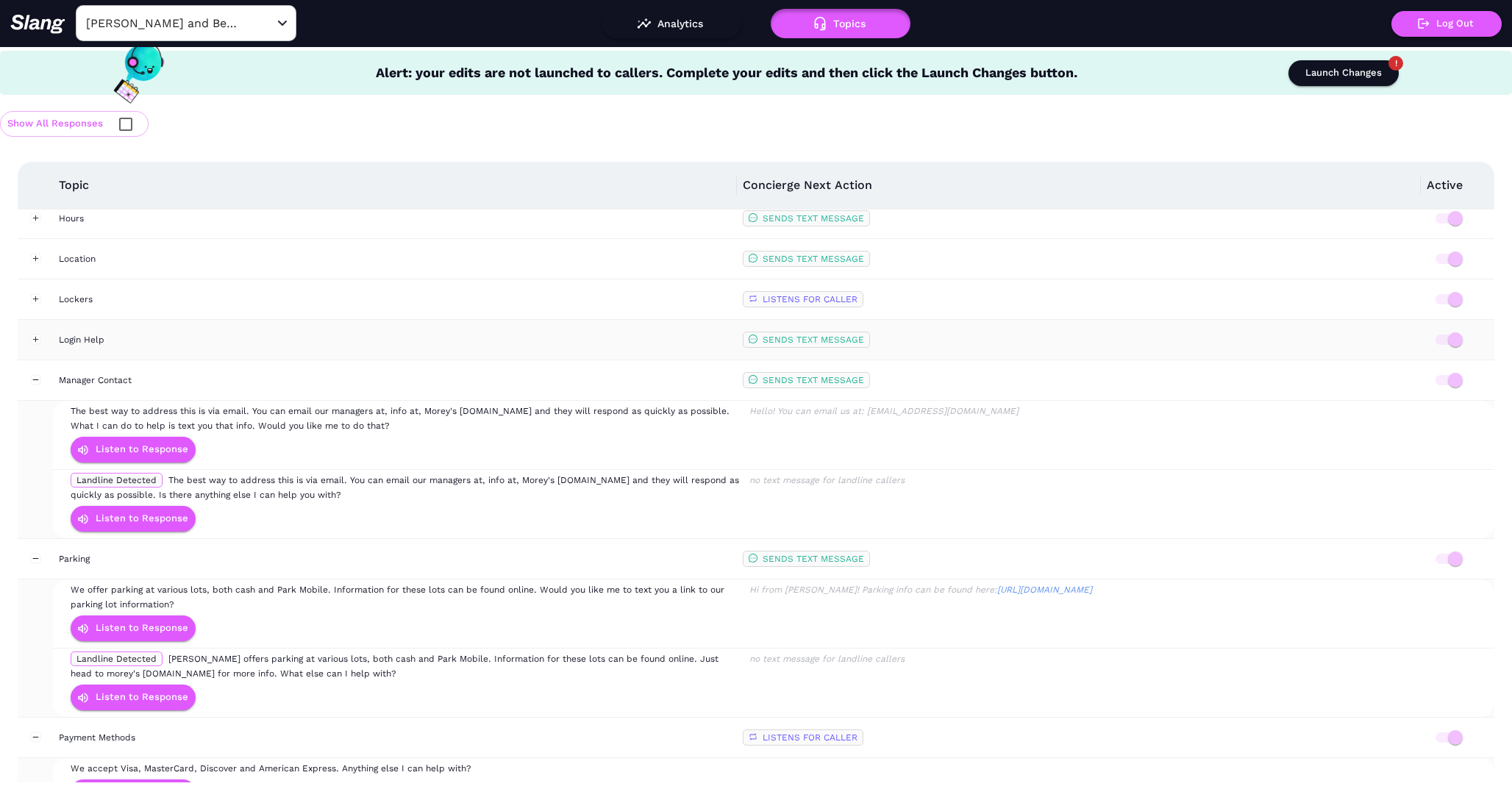
click at [91, 350] on td "Login Help" at bounding box center [395, 340] width 684 height 40
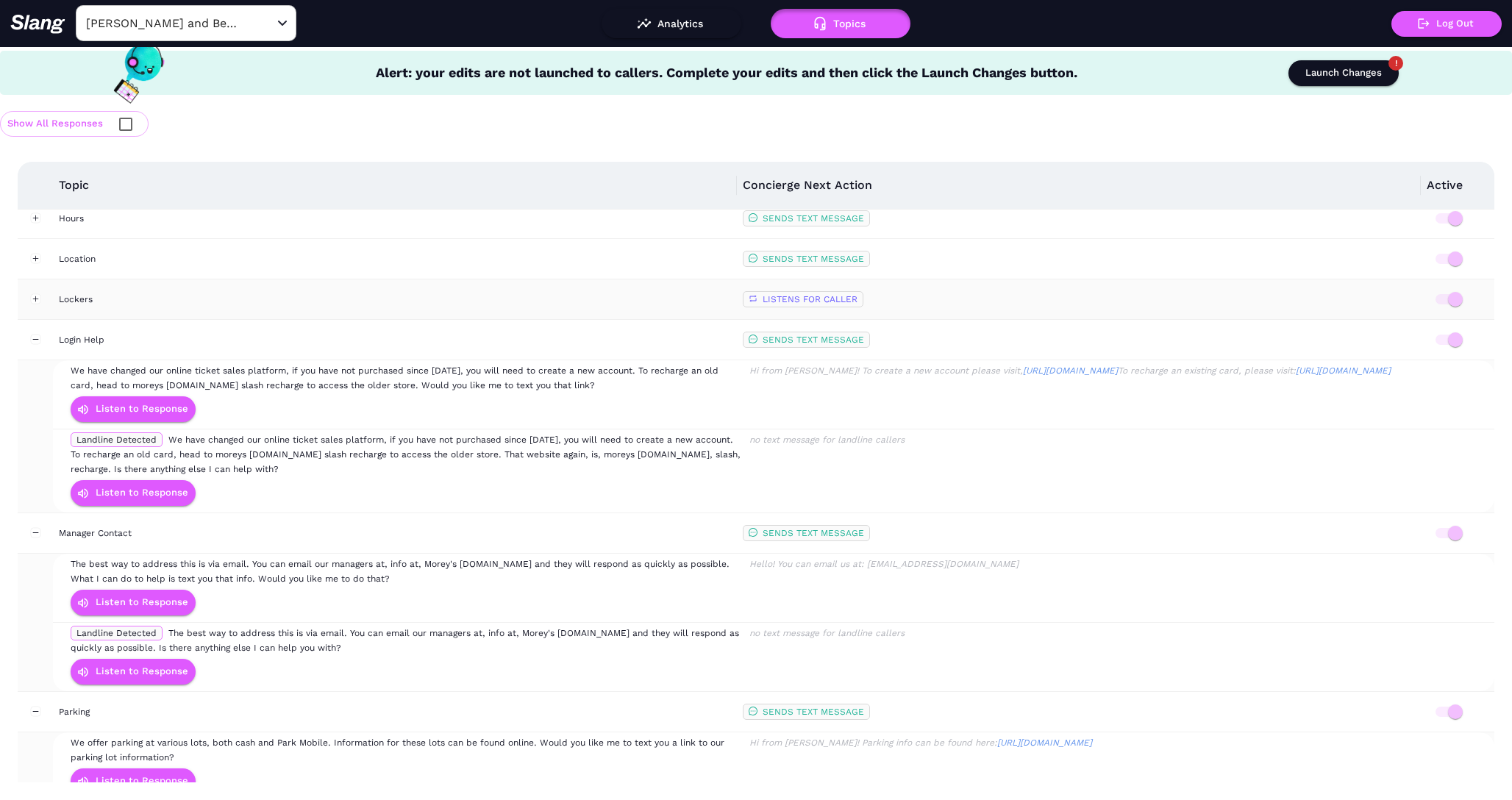
click at [91, 304] on div "Lockers" at bounding box center [394, 299] width 672 height 15
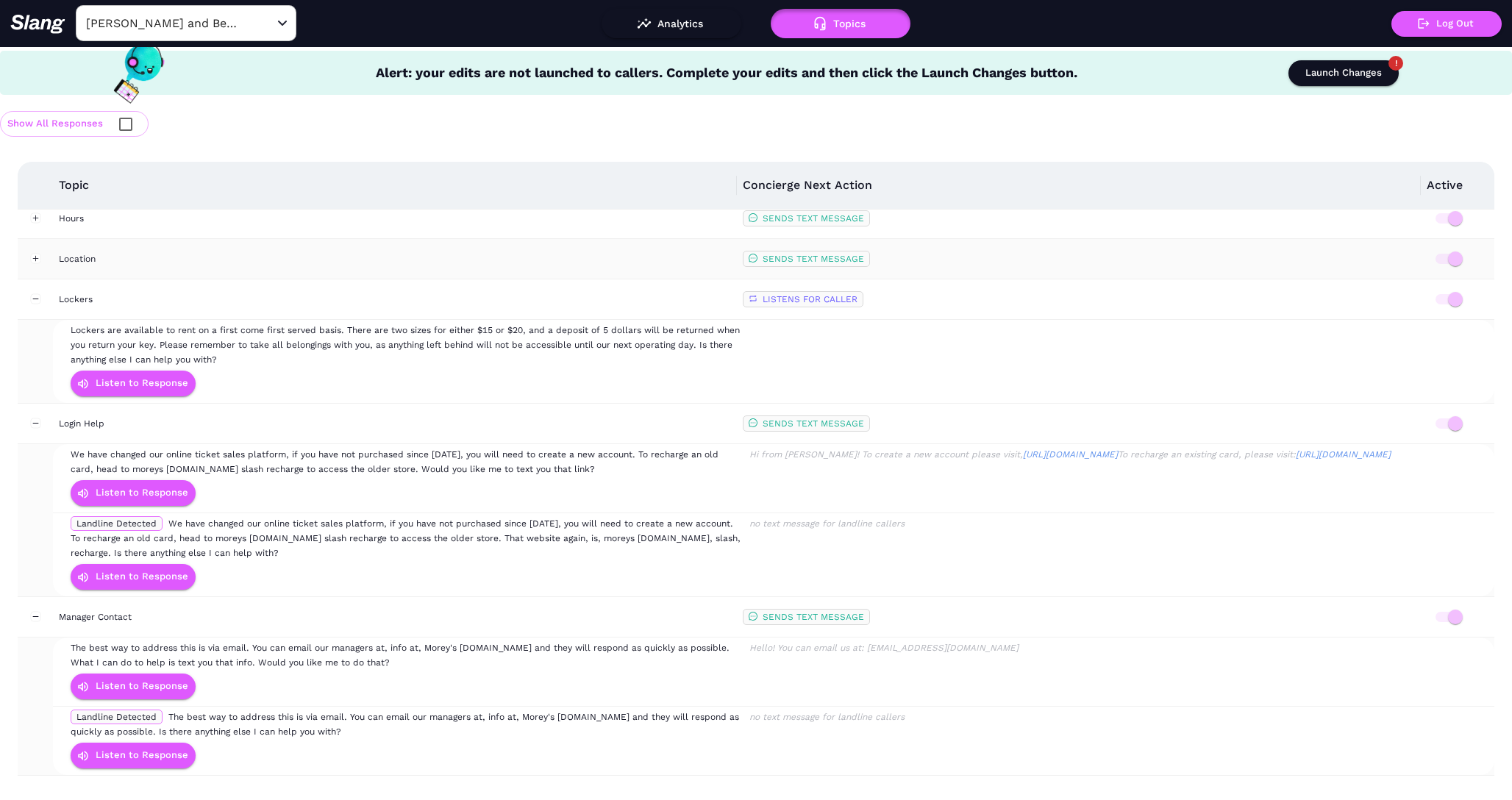
click at [99, 267] on td "Location" at bounding box center [395, 259] width 684 height 40
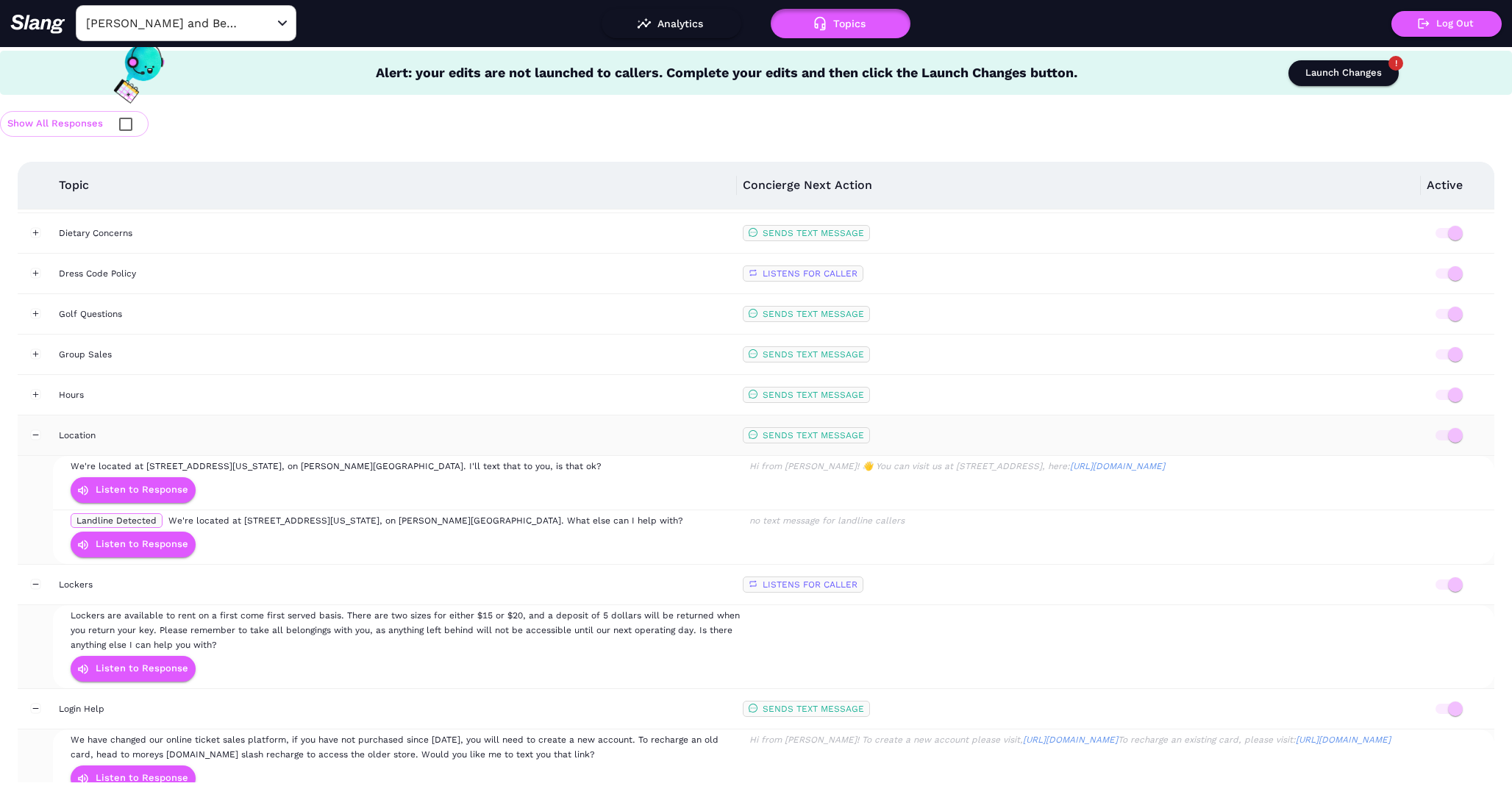
scroll to position [391, 0]
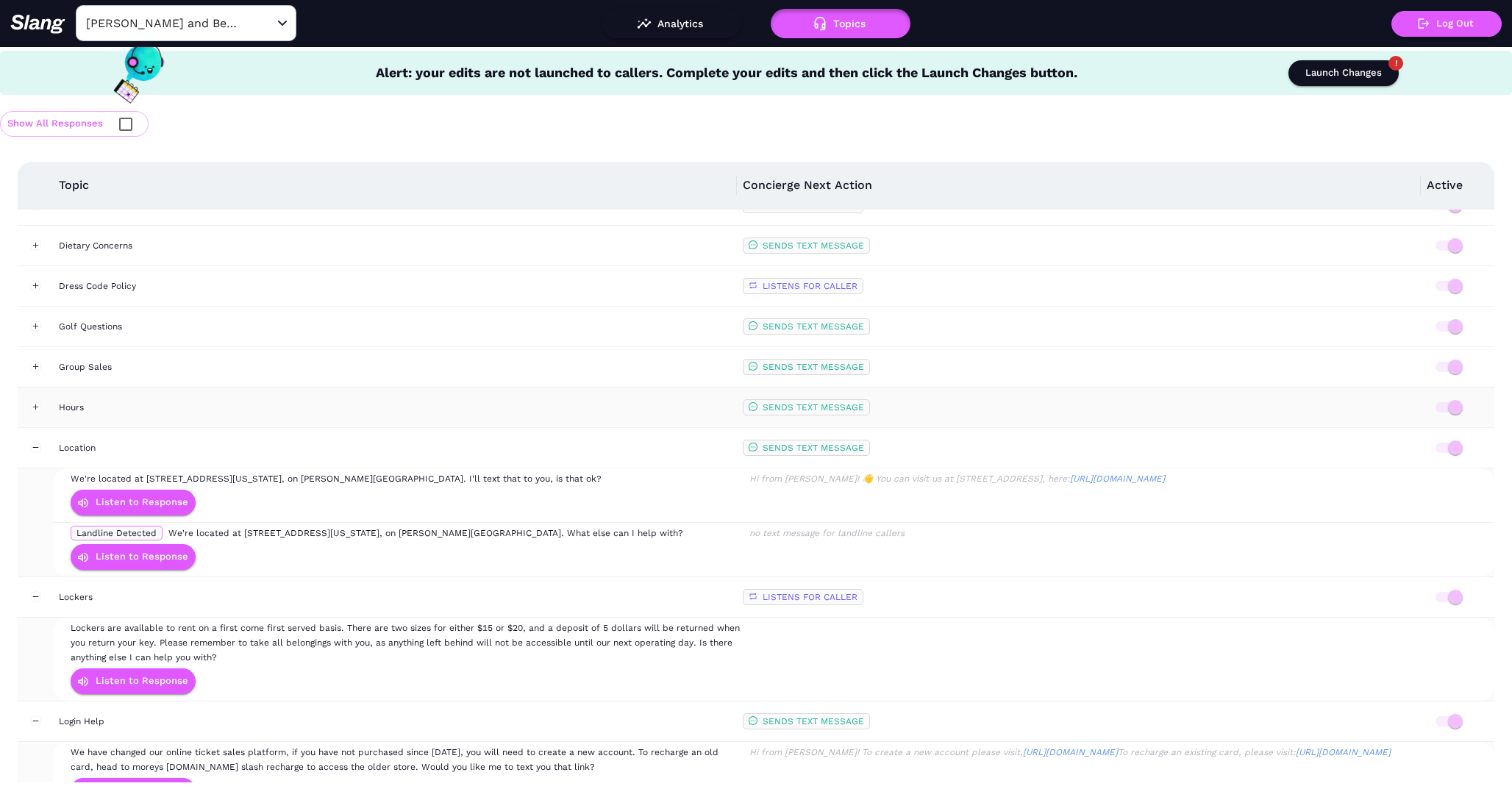
click at [112, 400] on td "Hours" at bounding box center [395, 407] width 684 height 40
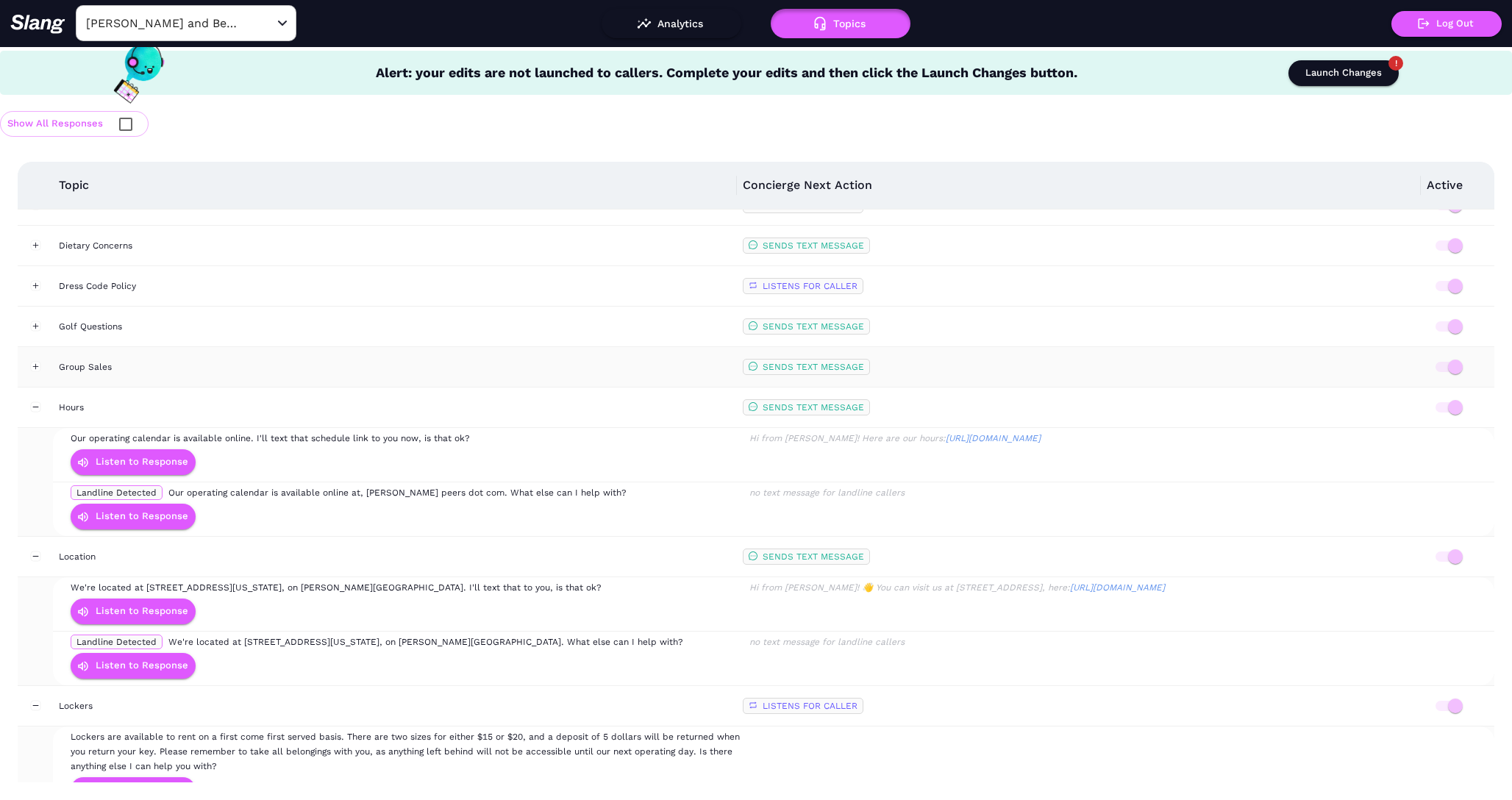
click at [111, 372] on div "Group Sales" at bounding box center [394, 366] width 672 height 15
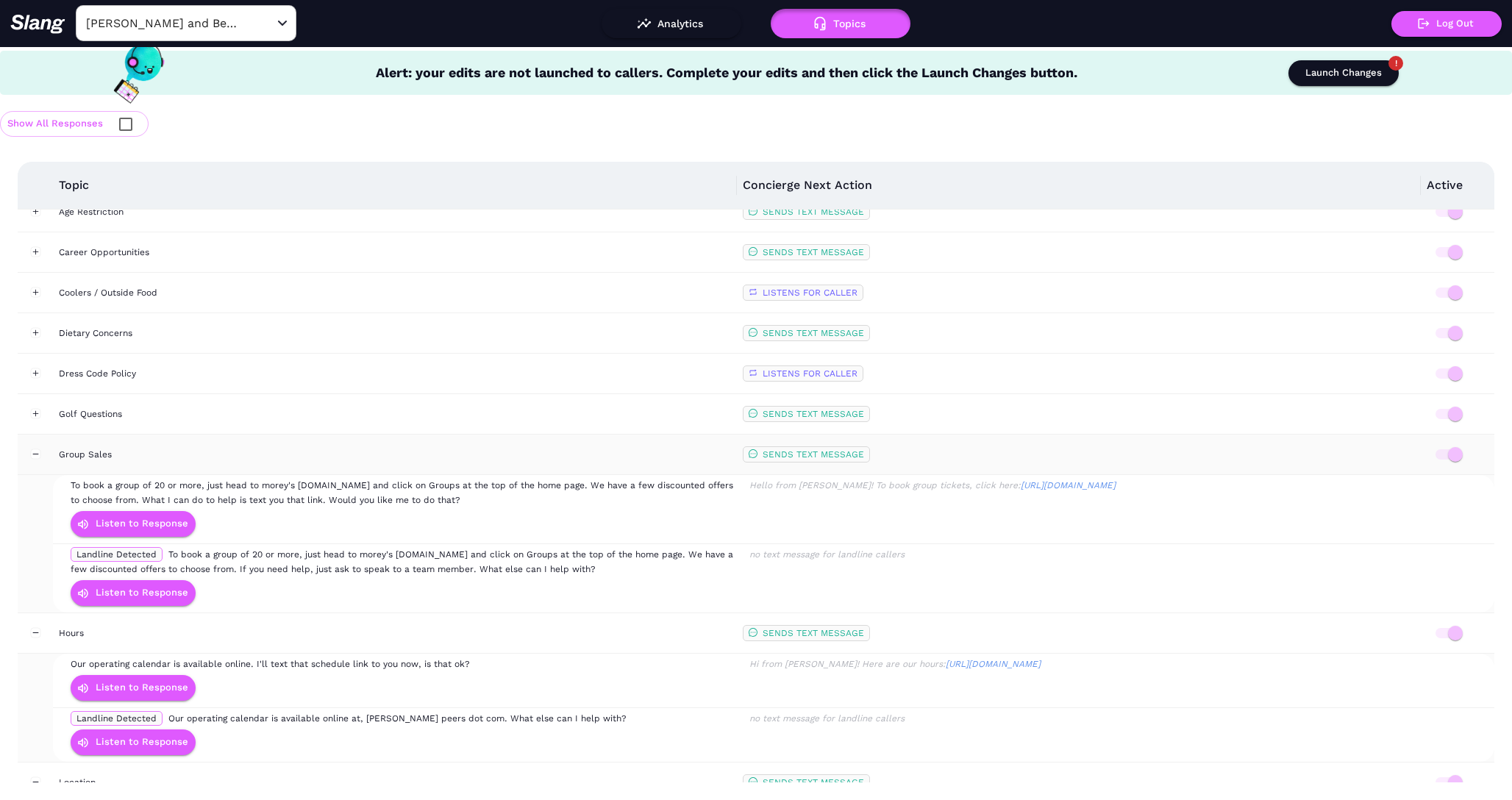
scroll to position [292, 0]
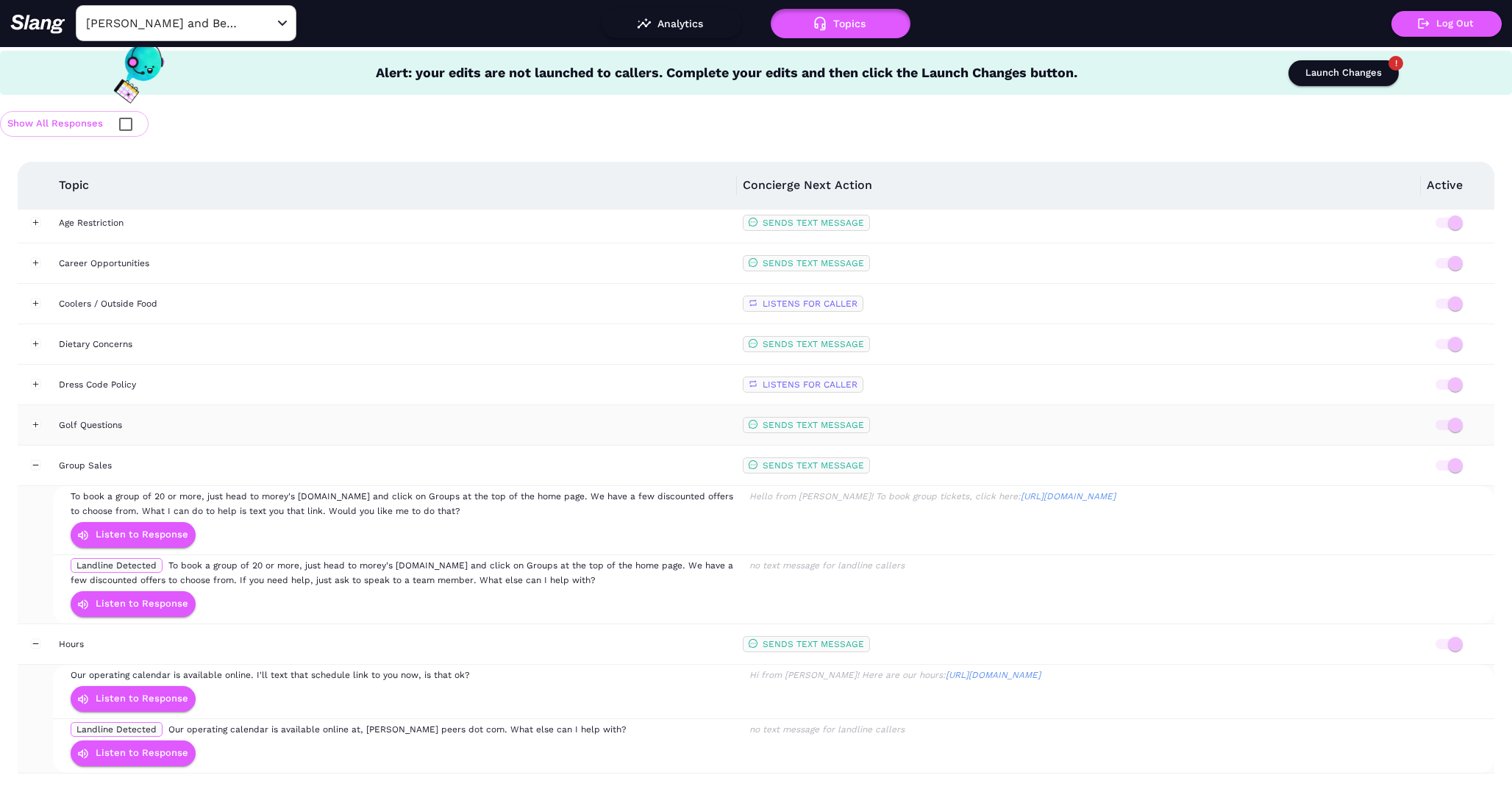
click at [111, 428] on div "Golf Questions" at bounding box center [394, 425] width 672 height 15
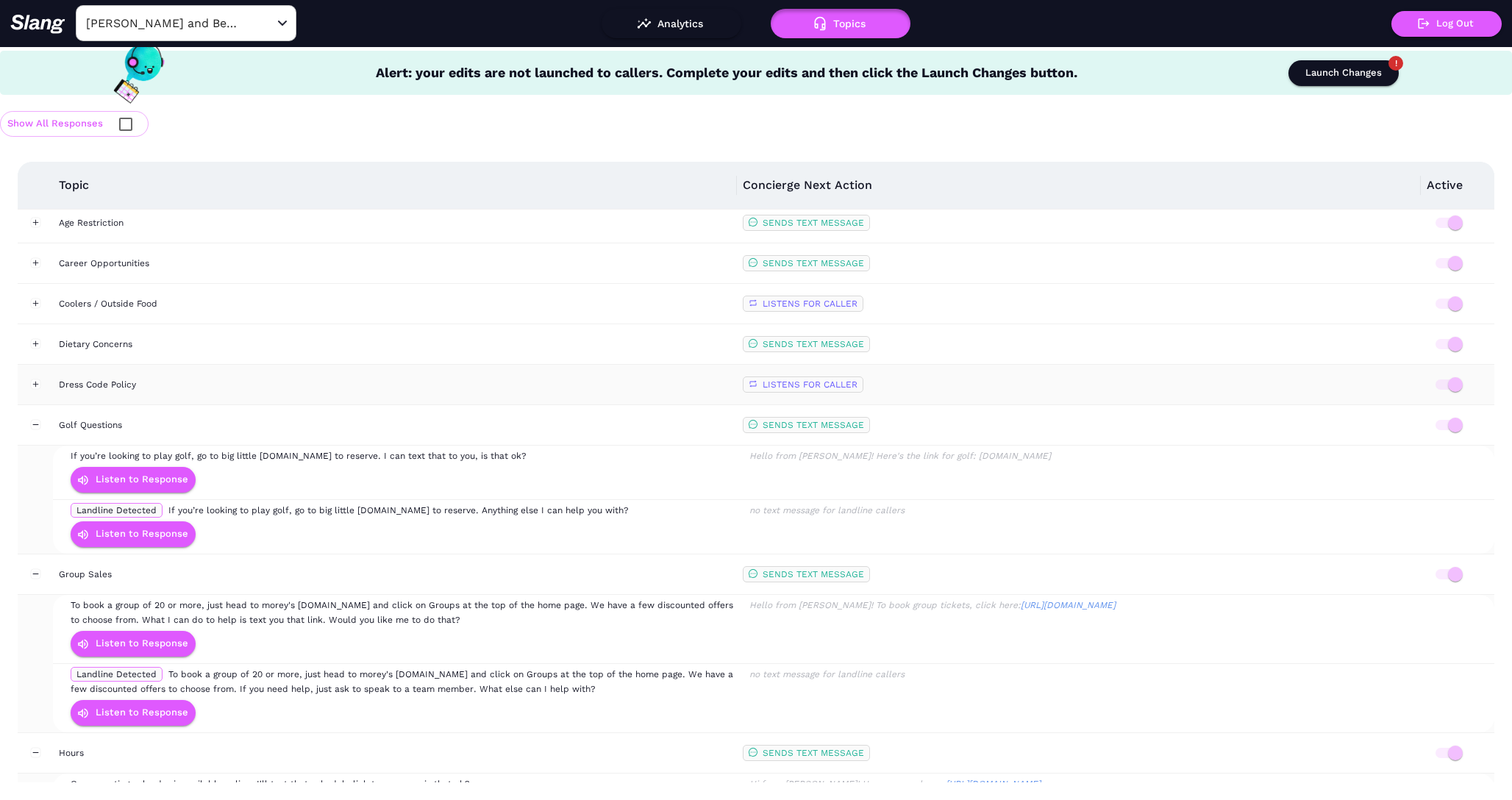
click at [101, 392] on td "Dress Code Policy" at bounding box center [395, 385] width 684 height 40
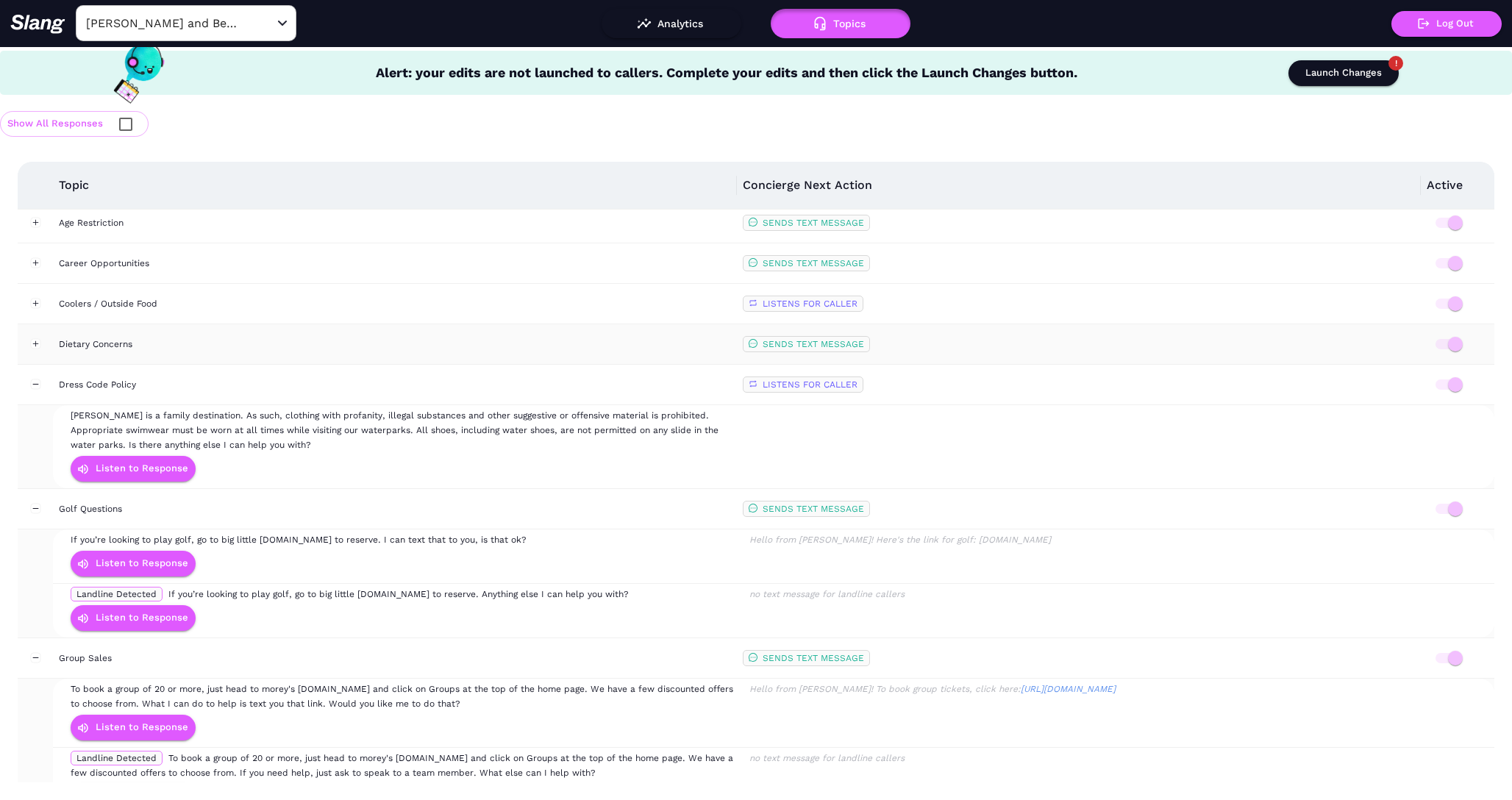
click at [93, 329] on td "Dietary Concerns" at bounding box center [395, 345] width 684 height 40
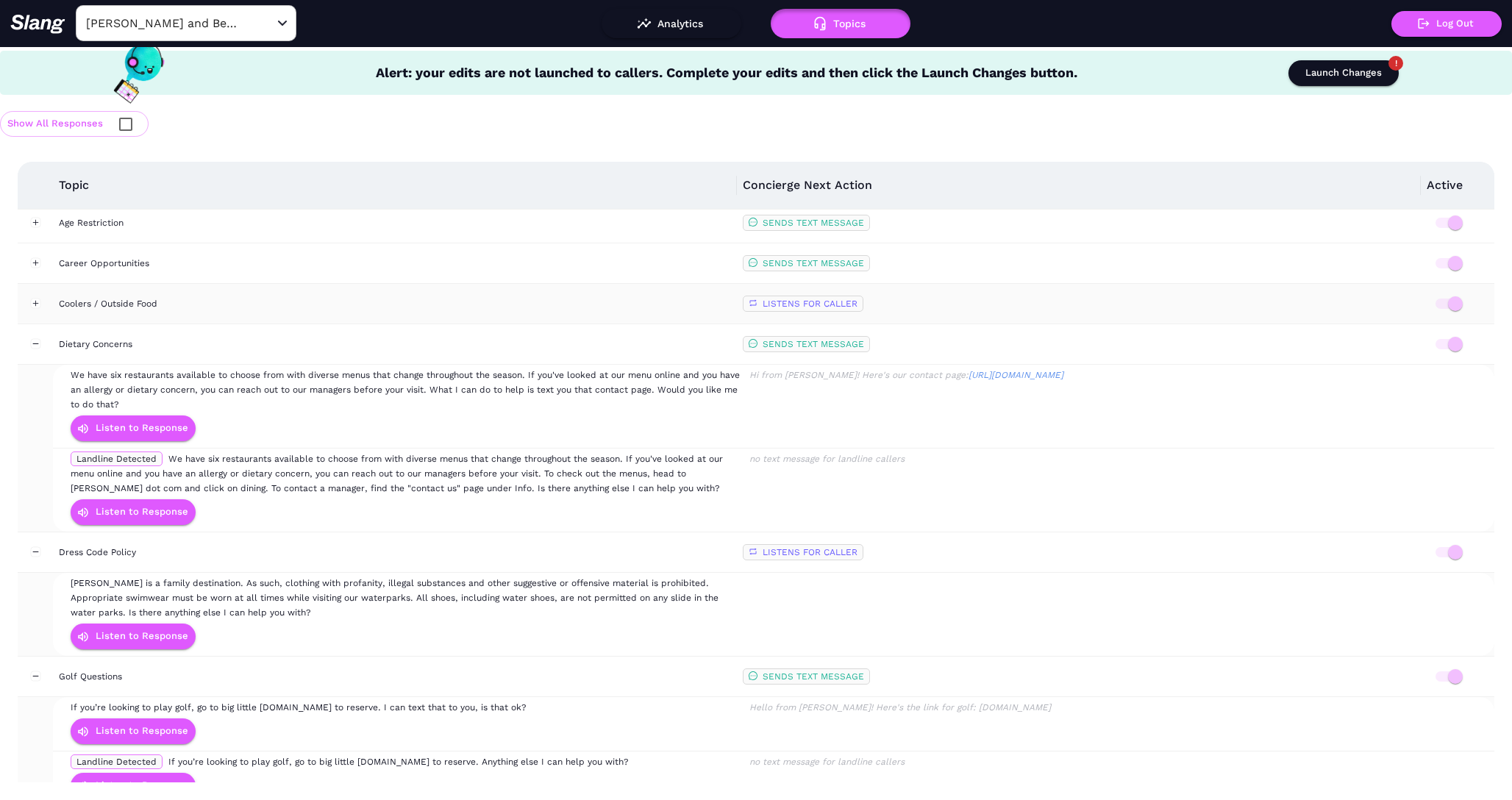
click at [93, 303] on div "Coolers / Outside Food" at bounding box center [394, 304] width 672 height 15
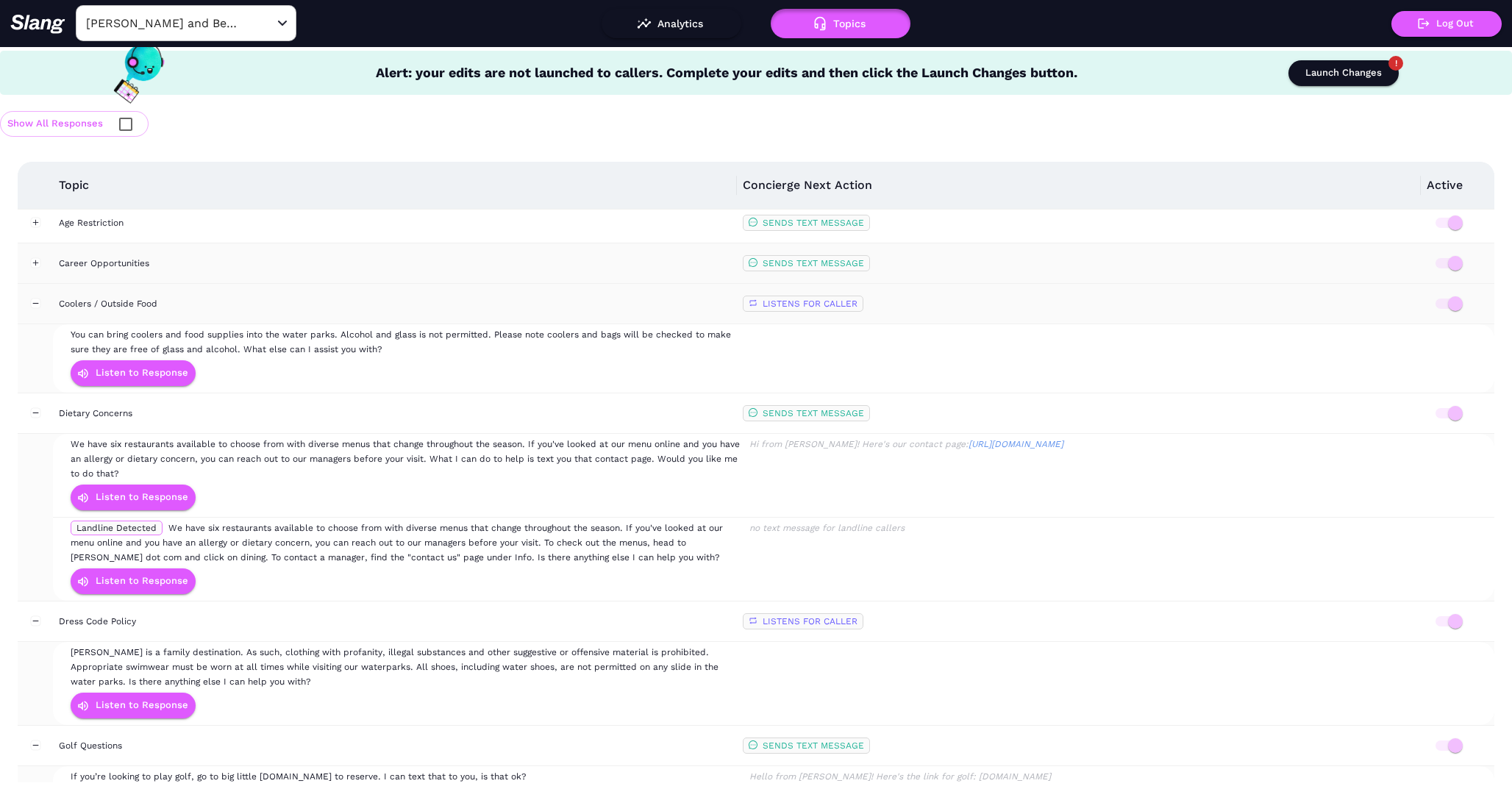
click at [92, 275] on td "Career Opportunities" at bounding box center [395, 263] width 684 height 40
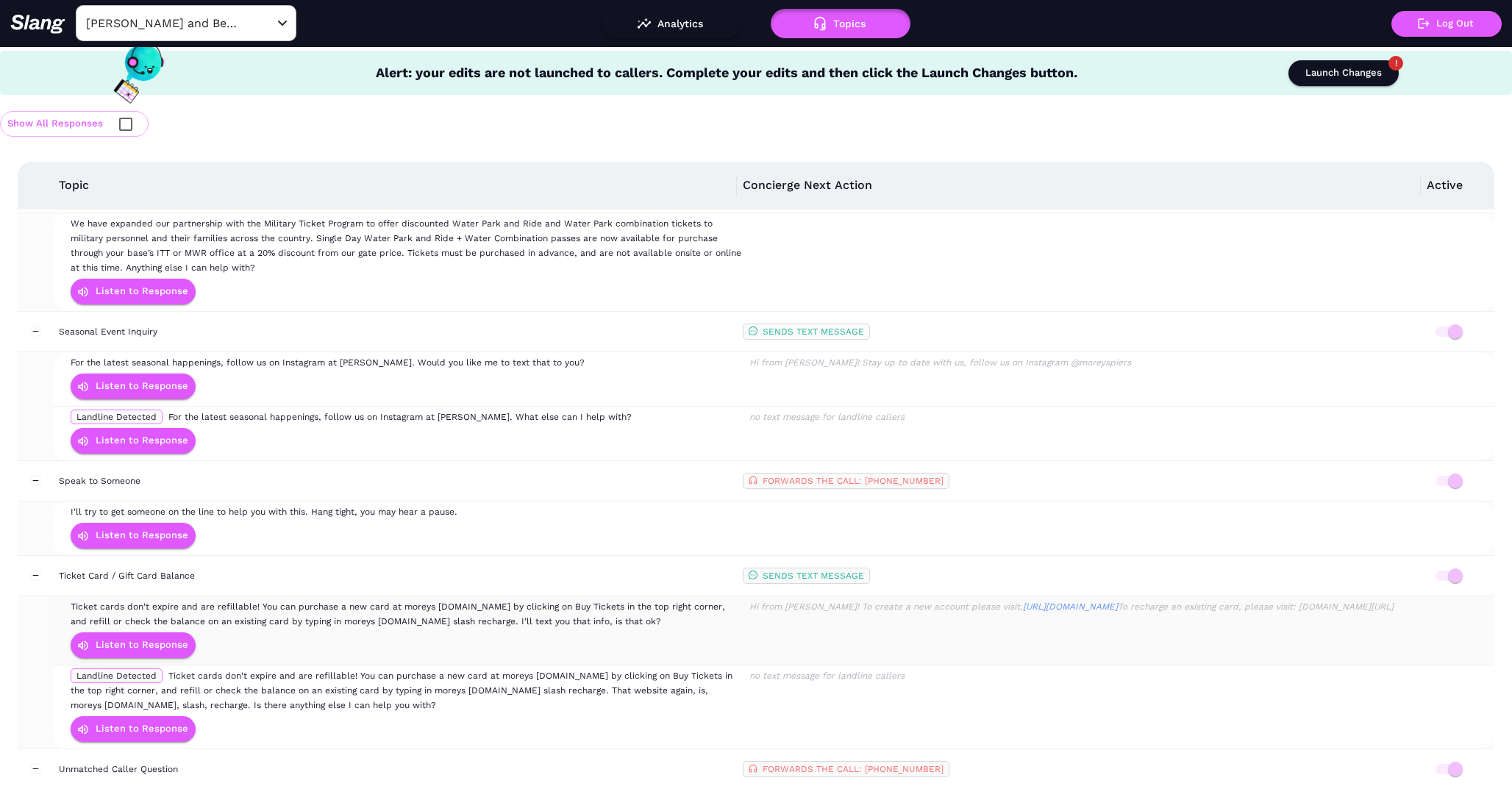
scroll to position [3103, 0]
